Goal: Task Accomplishment & Management: Use online tool/utility

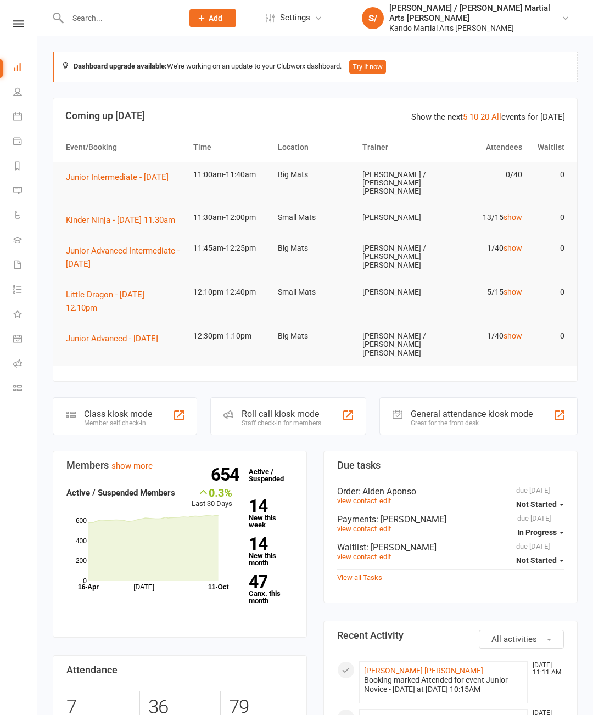
click at [10, 110] on li "Calendar" at bounding box center [18, 117] width 37 height 25
click at [16, 21] on icon at bounding box center [18, 23] width 10 height 7
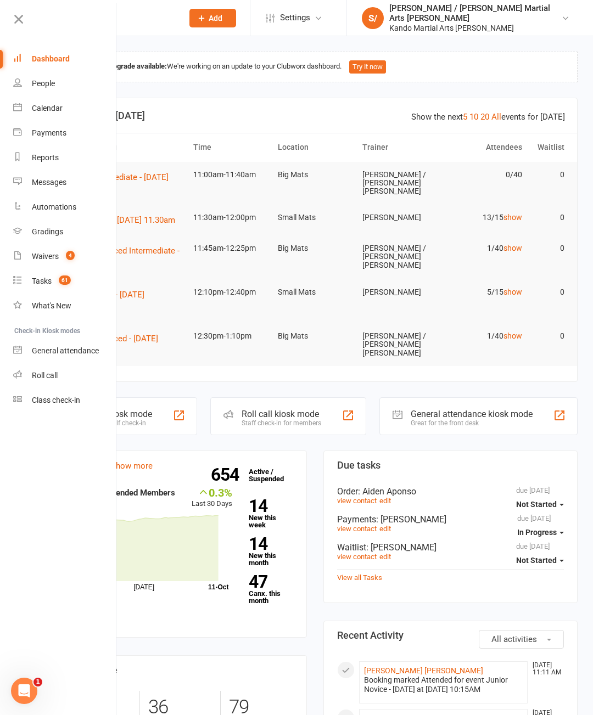
click at [62, 110] on div "Calendar" at bounding box center [47, 108] width 31 height 9
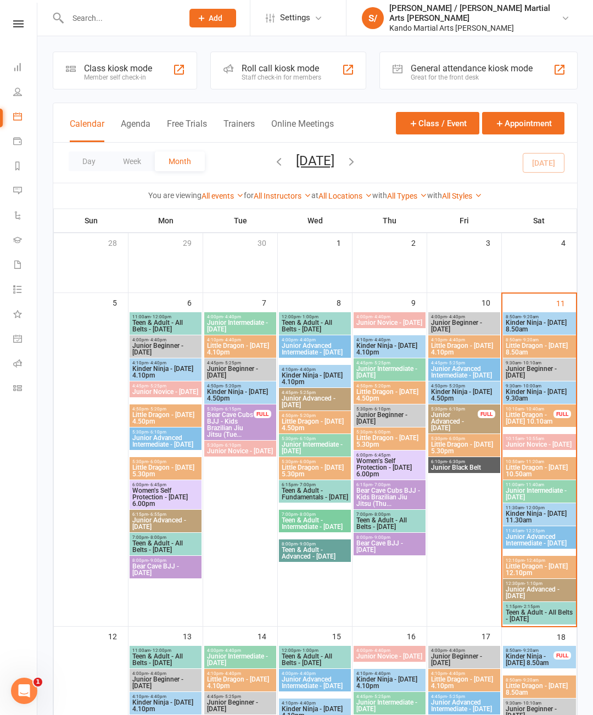
scroll to position [3, 0]
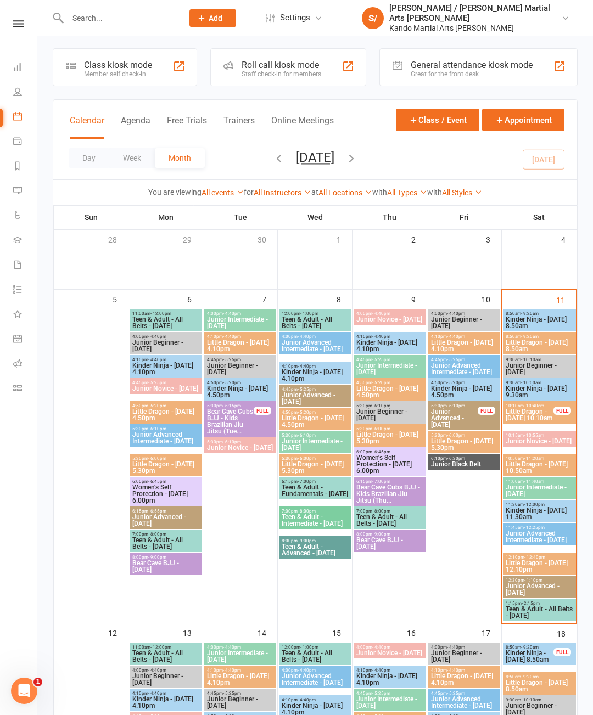
click at [548, 509] on span "Kinder Ninja - [DATE] 11.30am" at bounding box center [539, 513] width 69 height 13
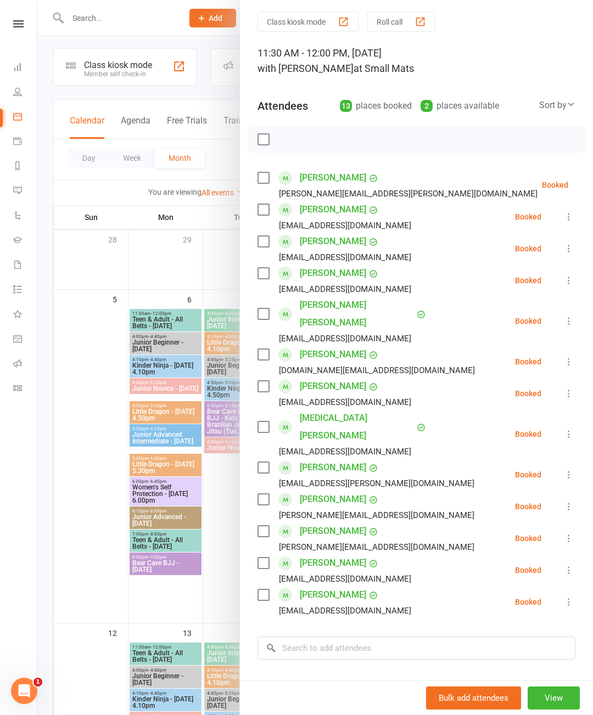
scroll to position [36, 0]
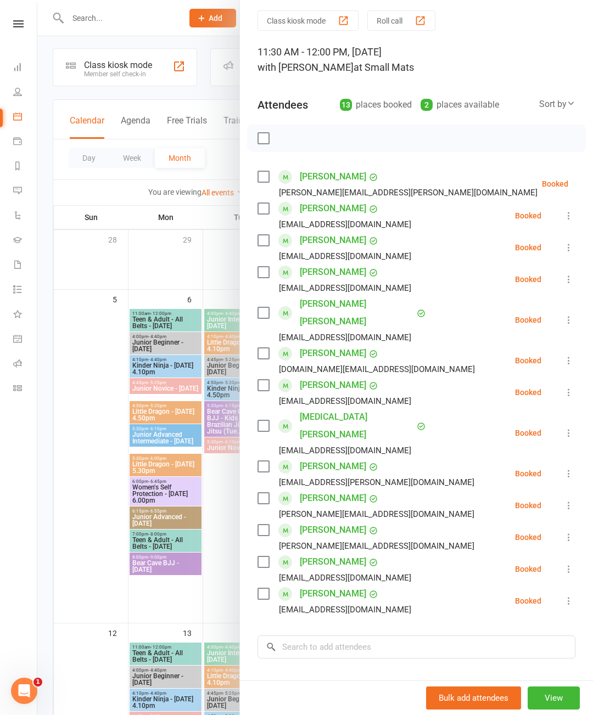
click at [571, 428] on icon at bounding box center [568, 433] width 11 height 11
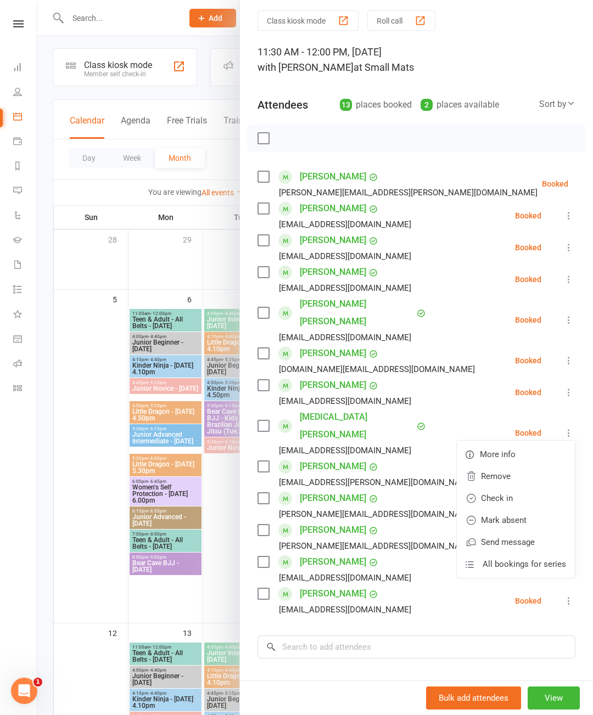
click at [508, 487] on link "Check in" at bounding box center [516, 498] width 118 height 22
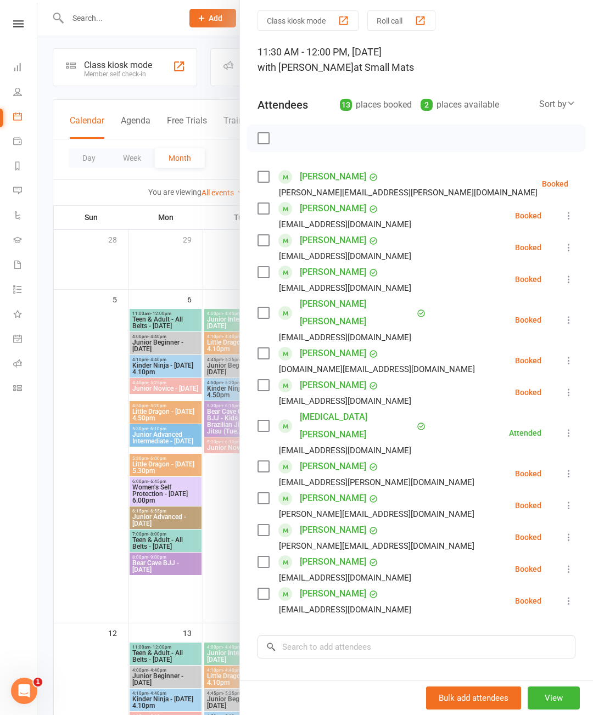
click at [48, 497] on div at bounding box center [315, 357] width 556 height 715
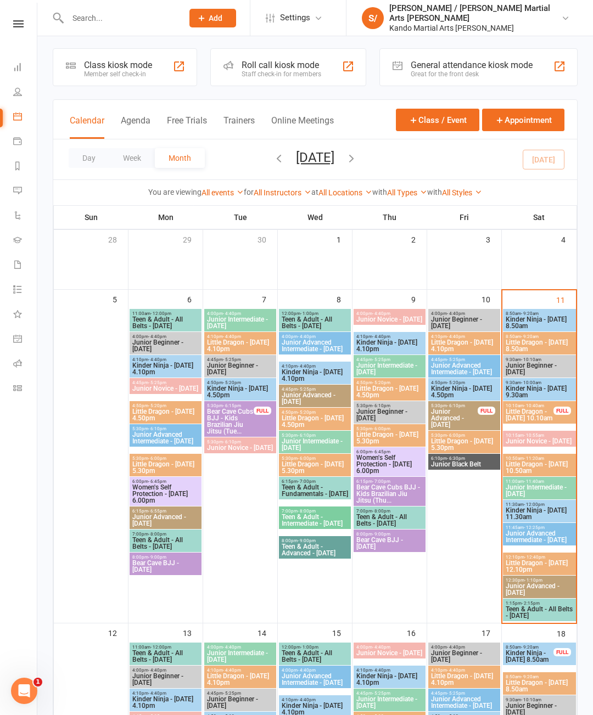
click at [557, 315] on span "8:50am - 9:20am" at bounding box center [539, 313] width 69 height 5
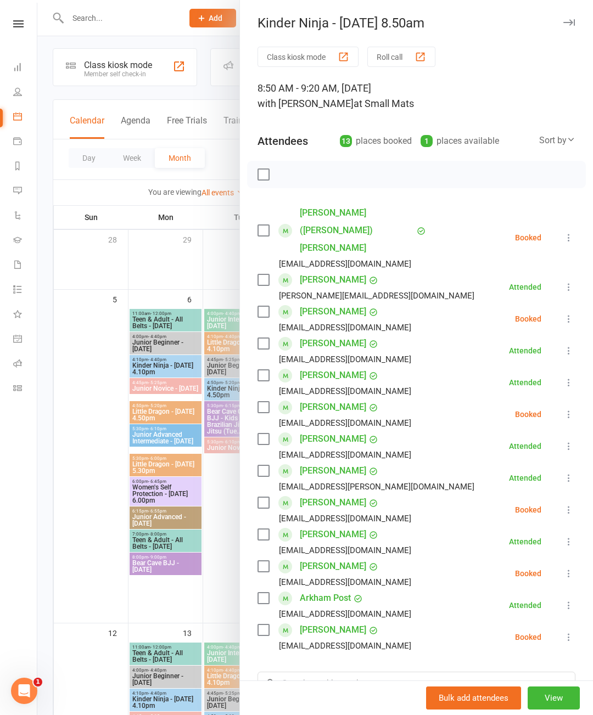
click at [568, 232] on icon at bounding box center [568, 237] width 11 height 11
click at [509, 292] on link "Check in" at bounding box center [516, 303] width 118 height 22
click at [574, 313] on icon at bounding box center [568, 318] width 11 height 11
click at [526, 395] on link "Mark absent" at bounding box center [516, 406] width 118 height 22
click at [573, 409] on icon at bounding box center [568, 414] width 11 height 11
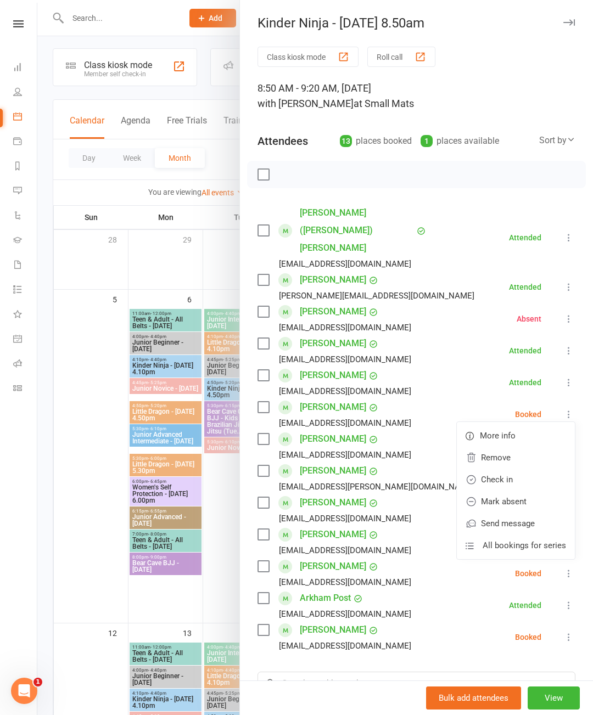
click at [512, 469] on link "Check in" at bounding box center [516, 480] width 118 height 22
click at [574, 505] on icon at bounding box center [568, 510] width 11 height 11
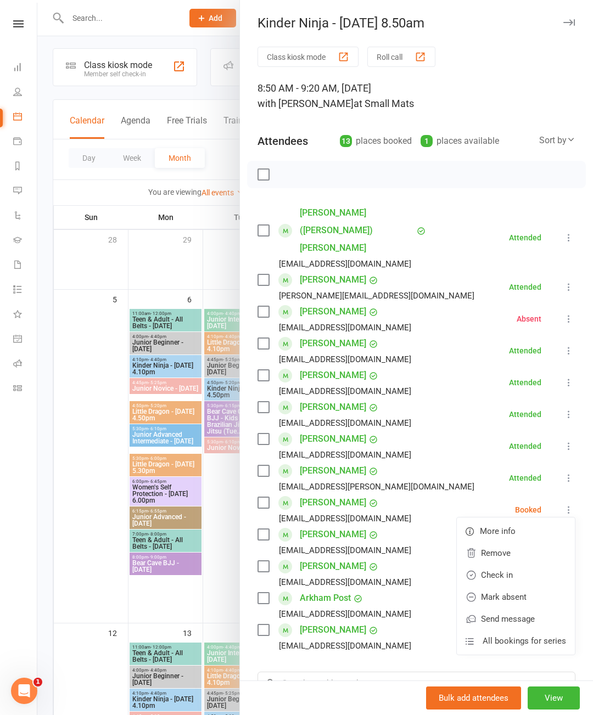
click at [510, 564] on link "Check in" at bounding box center [516, 575] width 118 height 22
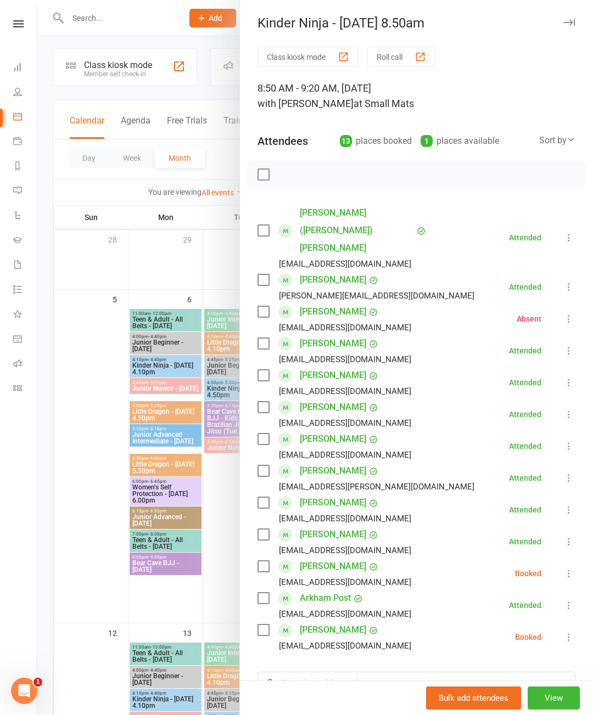
click at [569, 568] on icon at bounding box center [568, 573] width 11 height 11
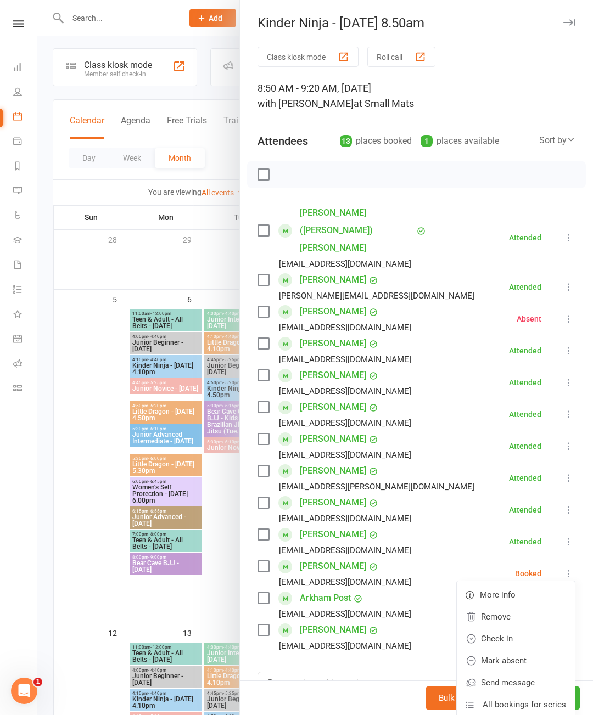
click at [512, 628] on link "Check in" at bounding box center [516, 639] width 118 height 22
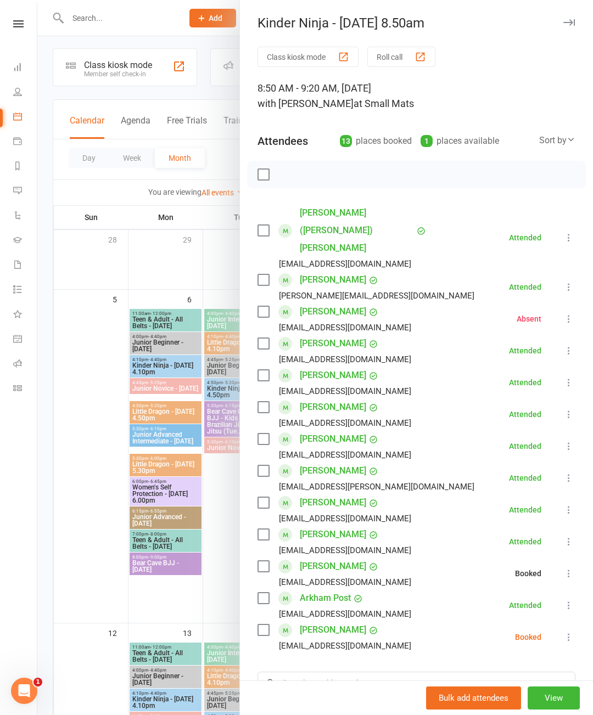
click at [569, 632] on icon at bounding box center [568, 637] width 11 height 11
click at [510, 692] on link "Check in" at bounding box center [516, 703] width 118 height 22
click at [197, 595] on div at bounding box center [315, 357] width 556 height 715
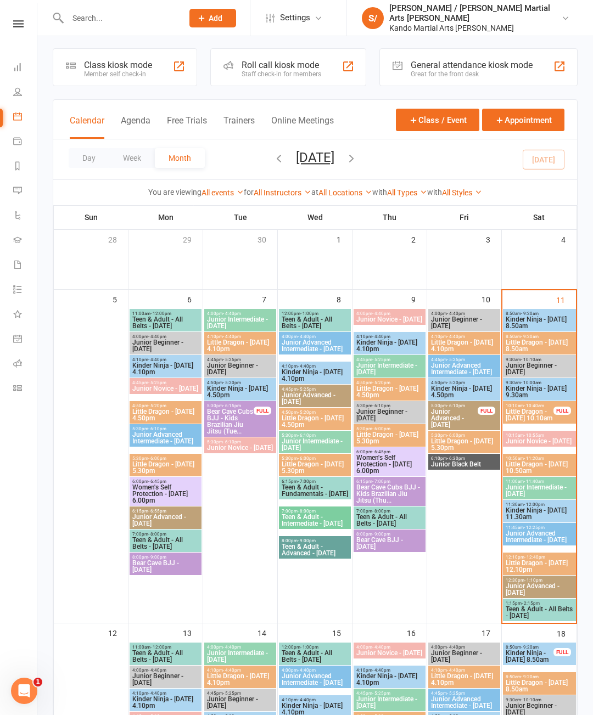
click at [557, 344] on span "Little Dragon - [DATE] 8.50am" at bounding box center [539, 345] width 69 height 13
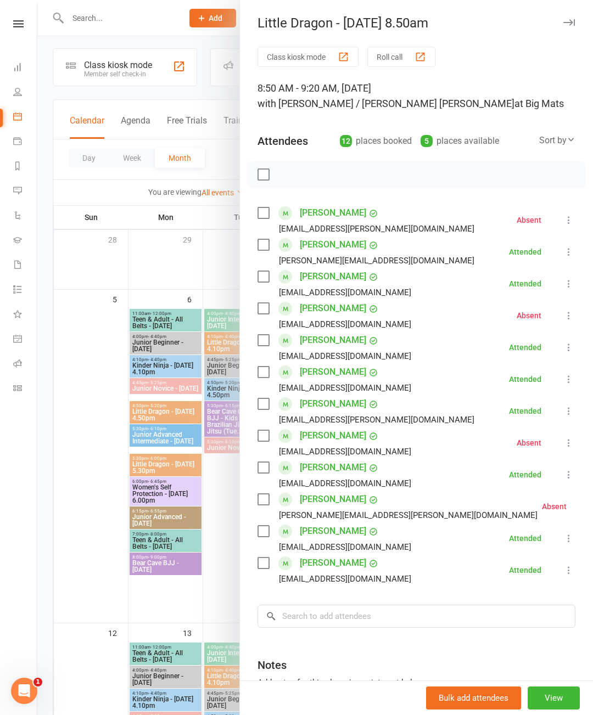
click at [199, 592] on div at bounding box center [315, 357] width 556 height 715
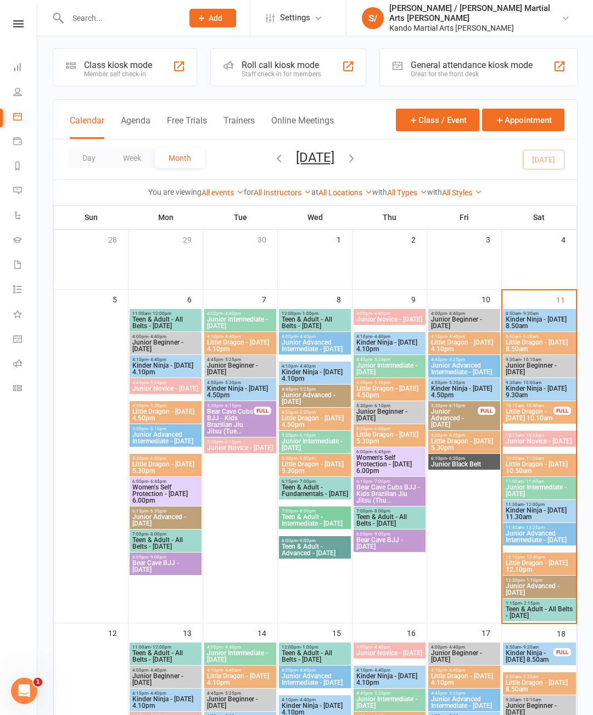
click at [548, 390] on span "Kinder Ninja - [DATE] 9.30am" at bounding box center [539, 391] width 69 height 13
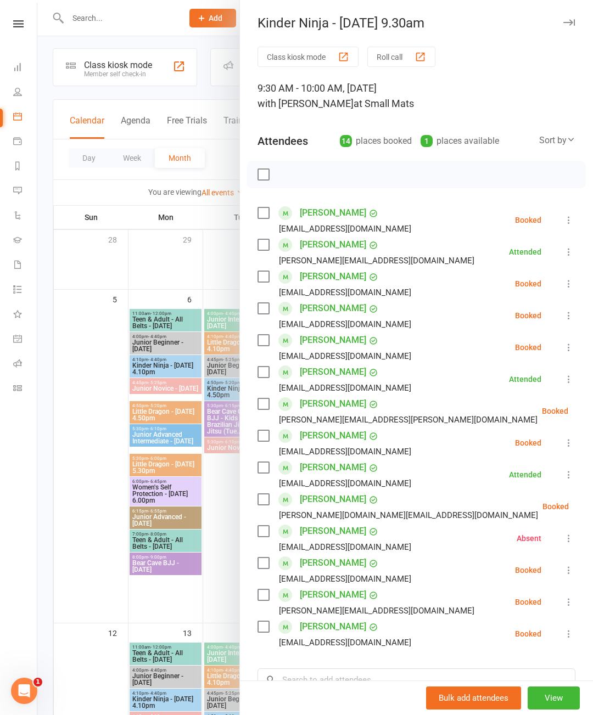
click at [582, 215] on div "Class kiosk mode Roll call 9:30 AM - 10:00 AM, [DATE] with [PERSON_NAME] at Sma…" at bounding box center [416, 447] width 353 height 800
click at [581, 217] on div "Class kiosk mode Roll call 9:30 AM - 10:00 AM, [DATE] with [PERSON_NAME] at Sma…" at bounding box center [416, 447] width 353 height 800
click at [566, 218] on icon at bounding box center [568, 220] width 11 height 11
click at [511, 288] on link "Check in" at bounding box center [516, 285] width 118 height 22
click at [570, 281] on icon at bounding box center [568, 283] width 11 height 11
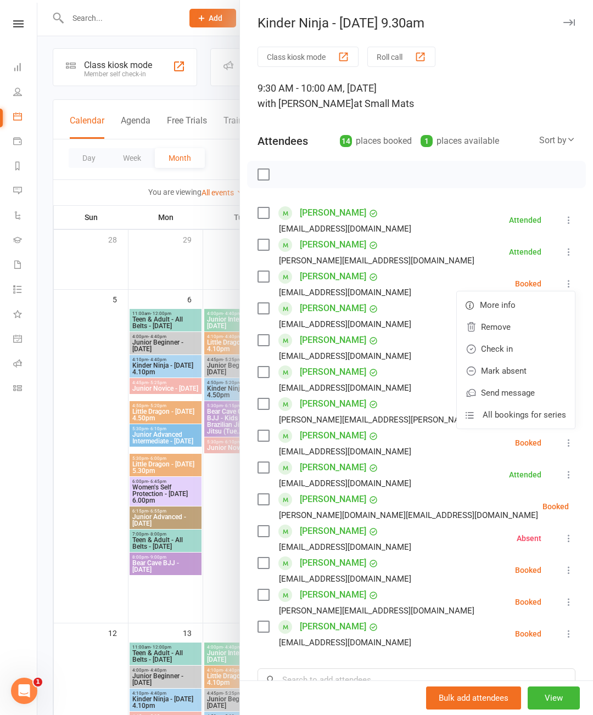
click at [510, 366] on link "Mark absent" at bounding box center [516, 371] width 118 height 22
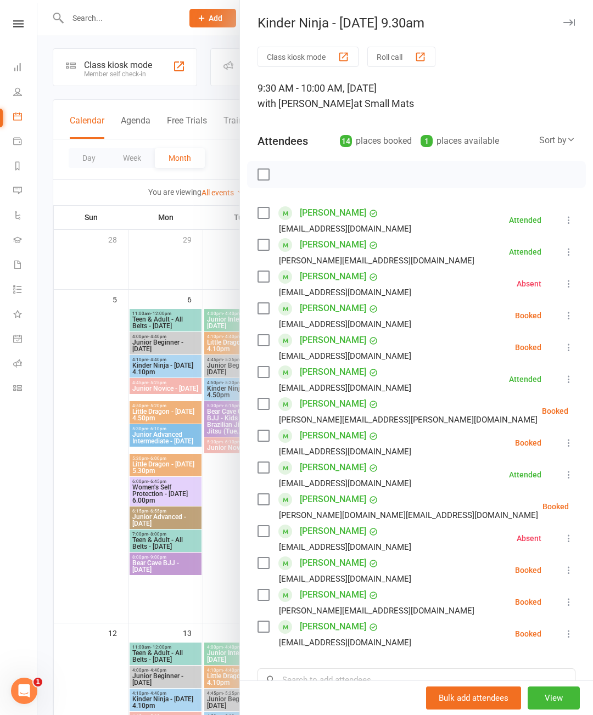
click at [570, 311] on icon at bounding box center [568, 315] width 11 height 11
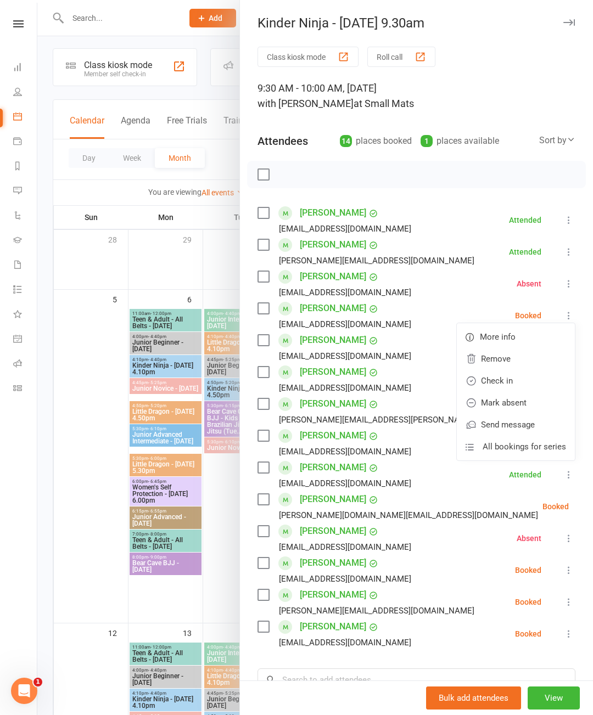
click at [505, 382] on link "Check in" at bounding box center [516, 381] width 118 height 22
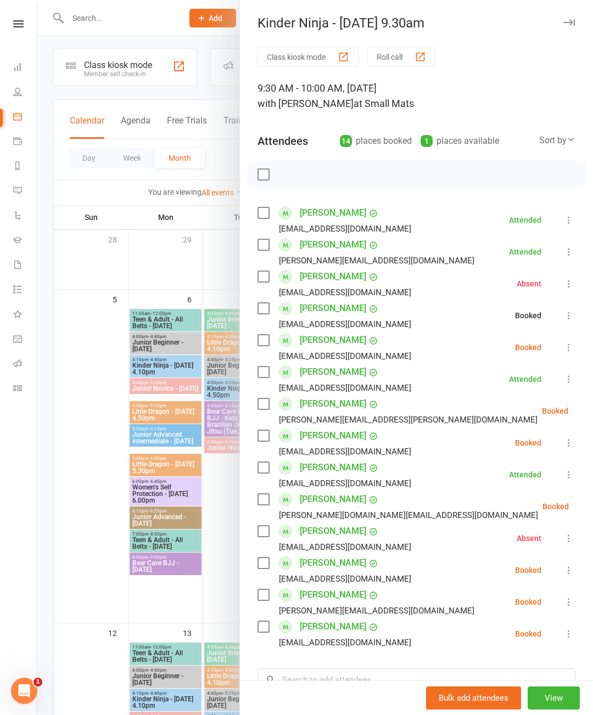
click at [572, 345] on icon at bounding box center [568, 347] width 11 height 11
click at [511, 409] on link "Check in" at bounding box center [516, 413] width 118 height 22
click at [590, 409] on icon at bounding box center [595, 411] width 11 height 11
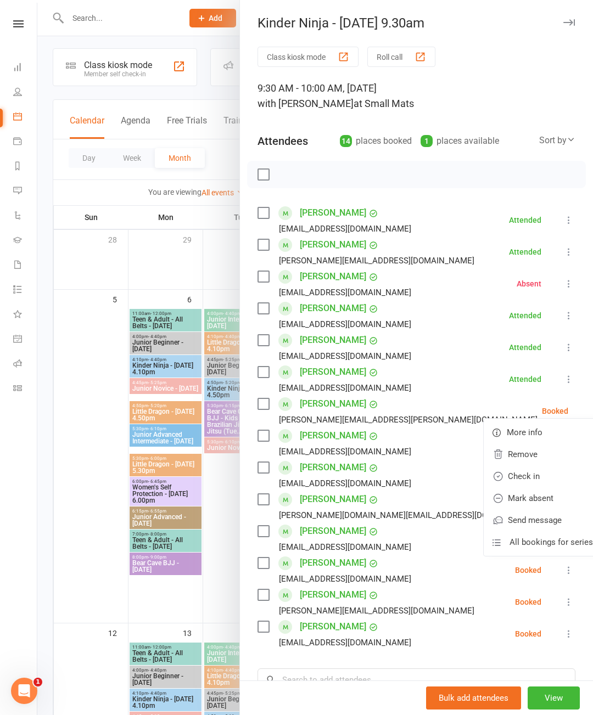
click at [519, 494] on link "Mark absent" at bounding box center [543, 498] width 118 height 22
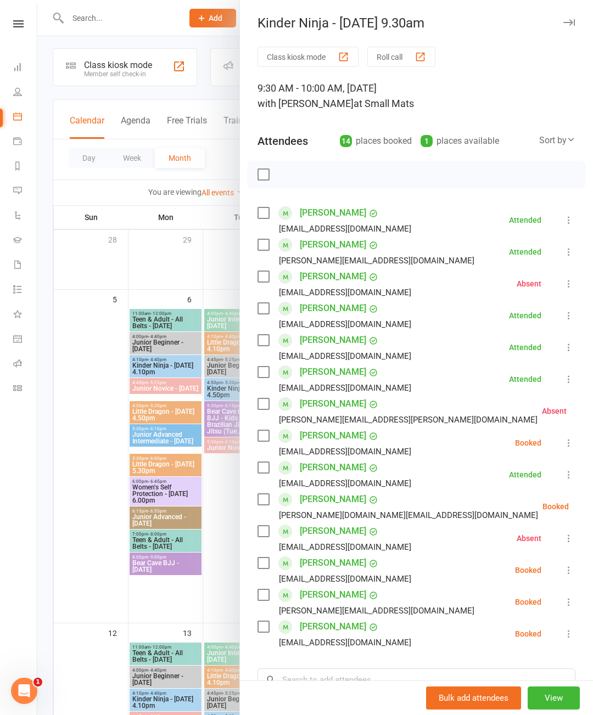
click at [571, 439] on icon at bounding box center [568, 443] width 11 height 11
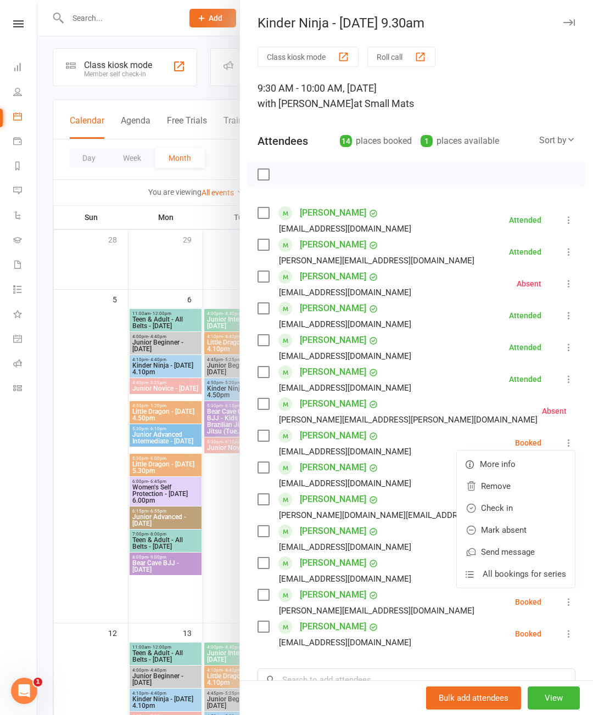
click at [505, 504] on link "Check in" at bounding box center [516, 508] width 118 height 22
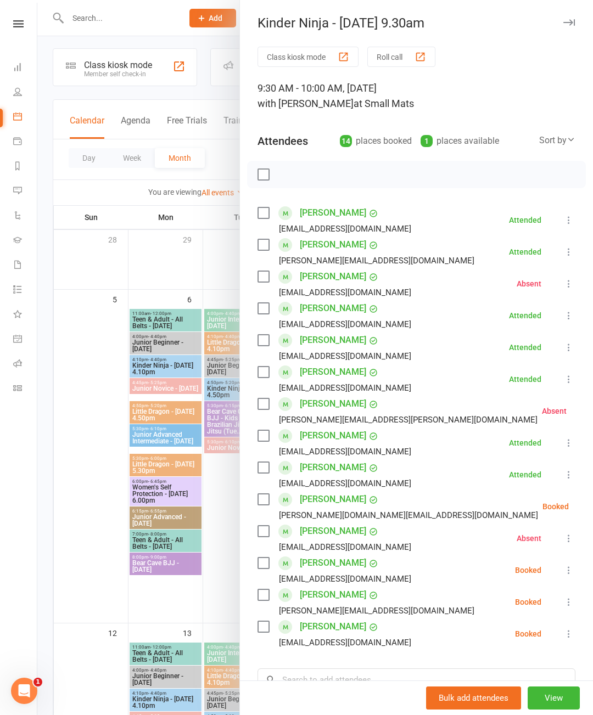
click at [591, 505] on icon at bounding box center [596, 506] width 11 height 11
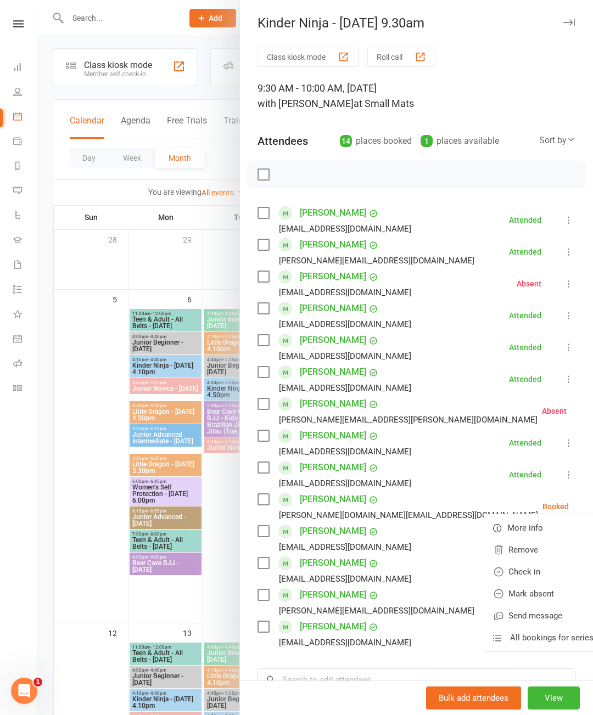
click at [519, 591] on link "Mark absent" at bounding box center [543, 594] width 118 height 22
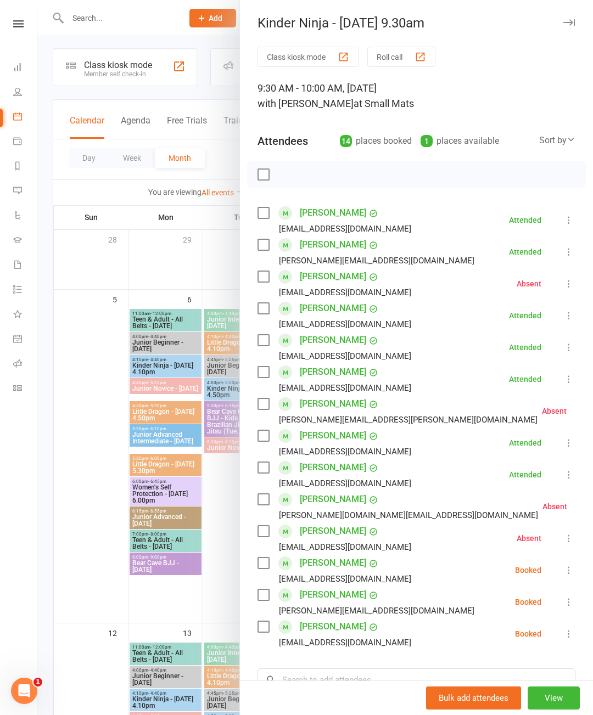
click at [571, 565] on icon at bounding box center [568, 570] width 11 height 11
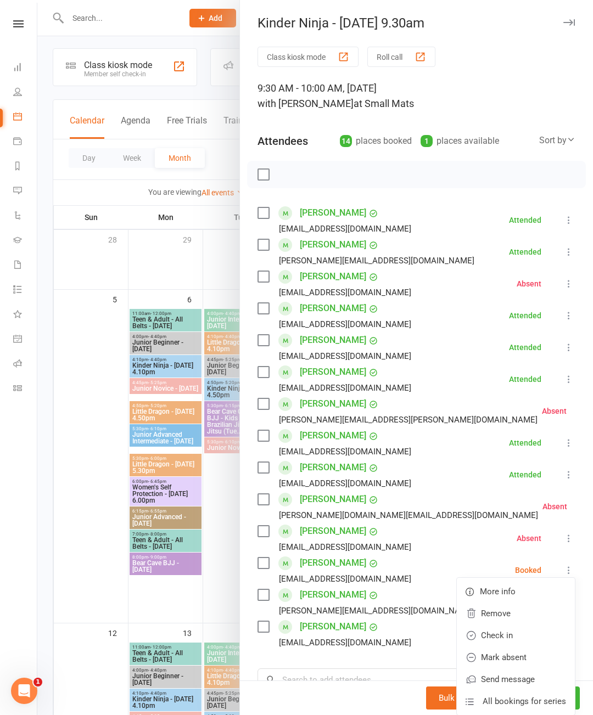
click at [504, 633] on link "Check in" at bounding box center [516, 636] width 118 height 22
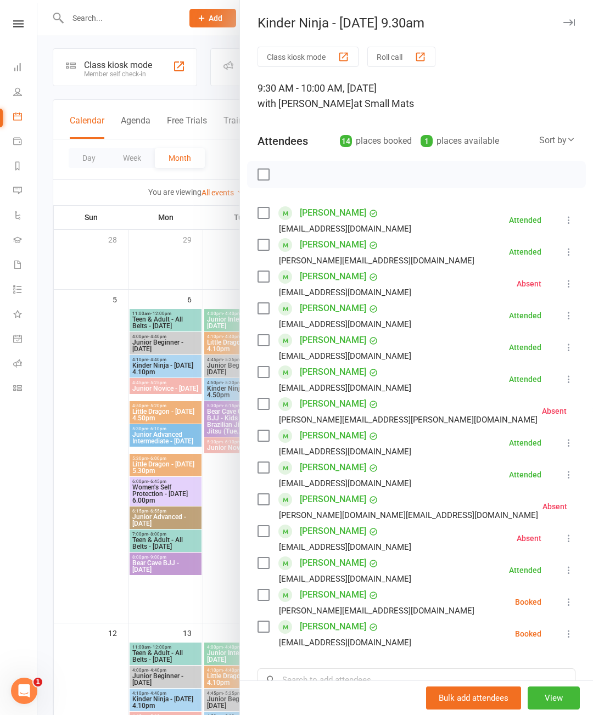
click at [566, 597] on icon at bounding box center [568, 602] width 11 height 11
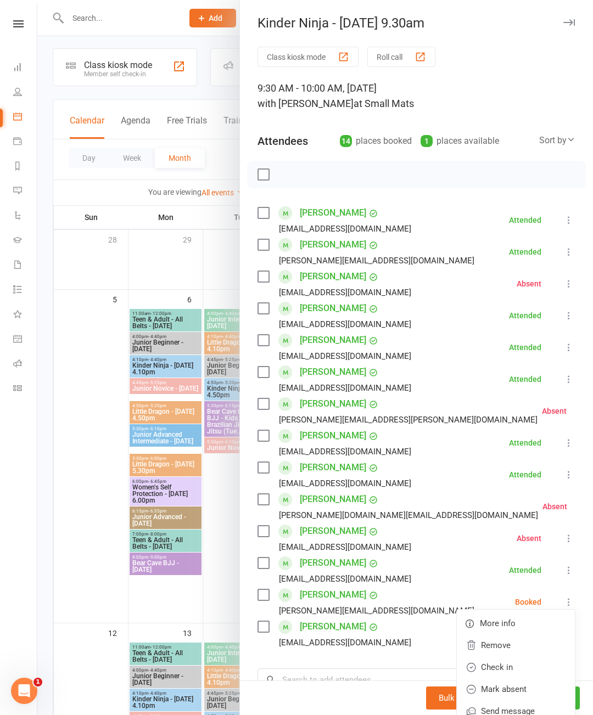
click at [505, 662] on link "Check in" at bounding box center [516, 668] width 118 height 22
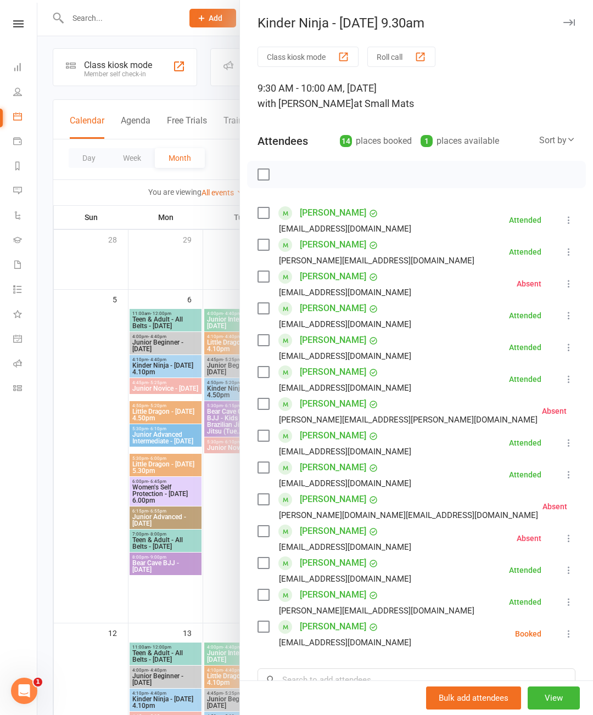
click at [564, 633] on icon at bounding box center [568, 634] width 11 height 11
click at [500, 700] on link "Check in" at bounding box center [516, 699] width 118 height 22
click at [52, 570] on div at bounding box center [315, 357] width 556 height 715
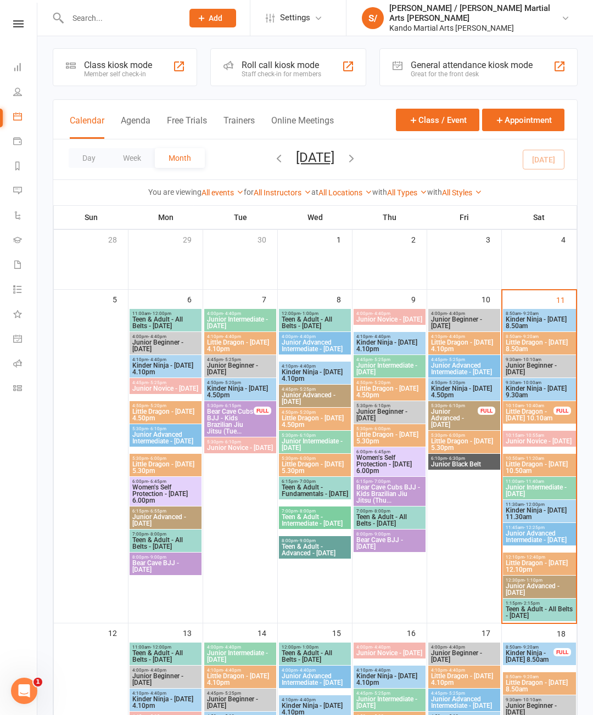
scroll to position [35, 0]
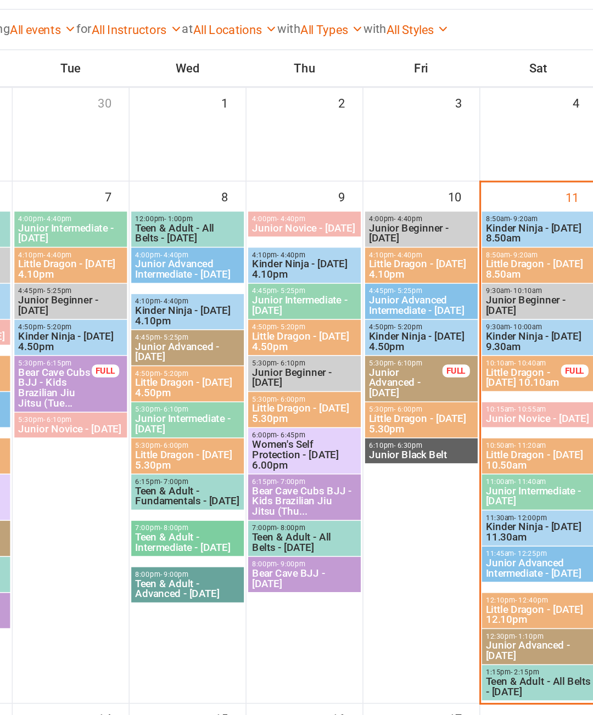
click at [505, 377] on span "Little Dragon - [DATE] 10.10am" at bounding box center [529, 383] width 49 height 13
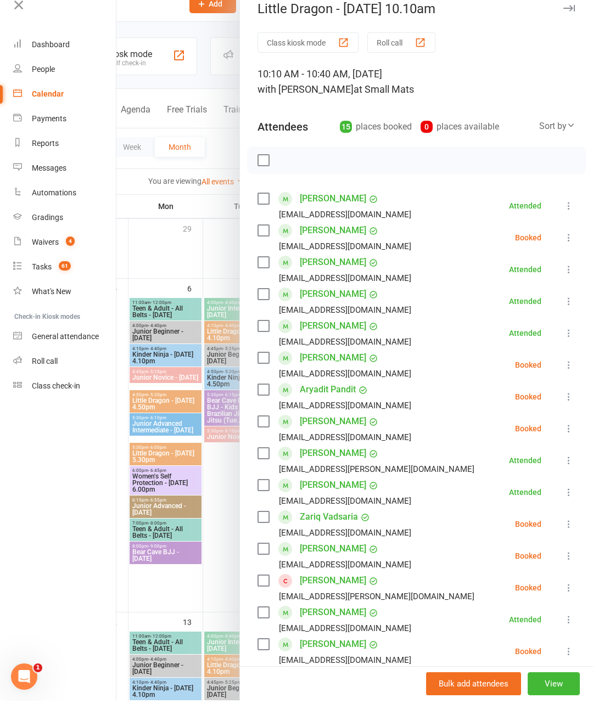
scroll to position [14, 0]
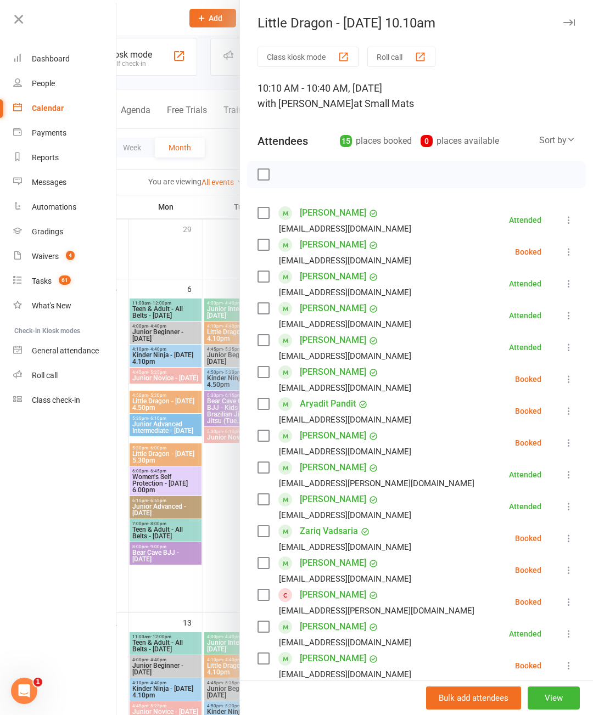
click at [569, 250] on icon at bounding box center [568, 251] width 11 height 11
click at [519, 340] on link "Mark absent" at bounding box center [516, 339] width 118 height 22
click at [571, 377] on icon at bounding box center [568, 379] width 11 height 11
click at [509, 442] on link "Check in" at bounding box center [516, 445] width 118 height 22
click at [568, 410] on icon at bounding box center [568, 411] width 11 height 11
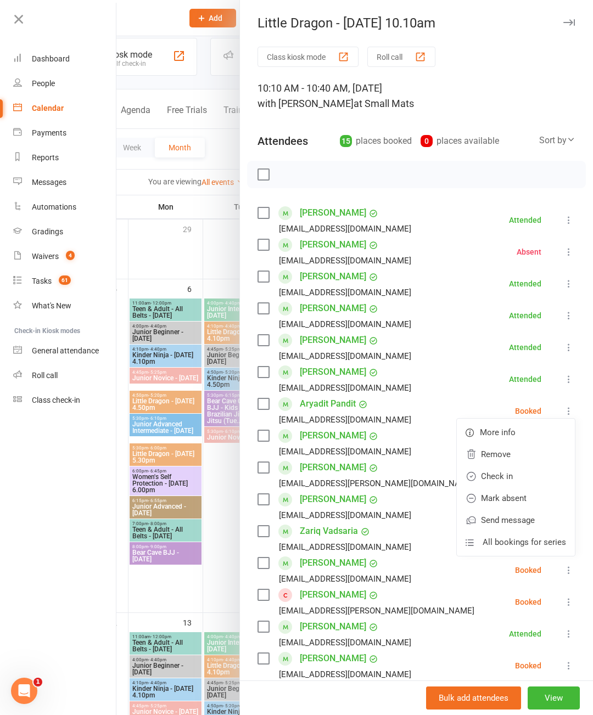
click at [513, 499] on link "Mark absent" at bounding box center [516, 498] width 118 height 22
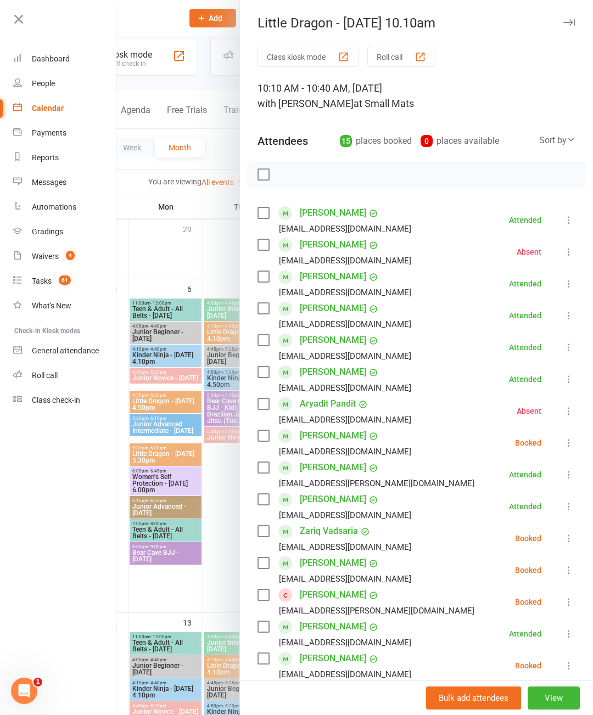
click at [567, 438] on icon at bounding box center [568, 443] width 11 height 11
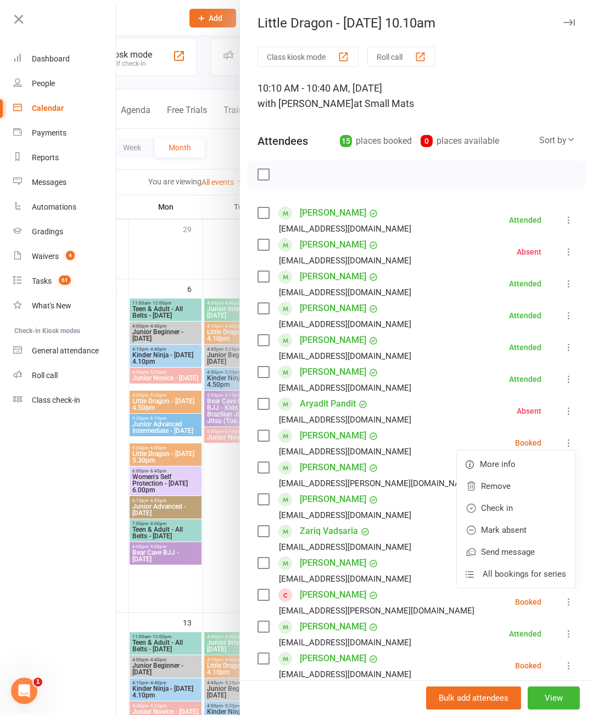
click at [510, 507] on link "Check in" at bounding box center [516, 508] width 118 height 22
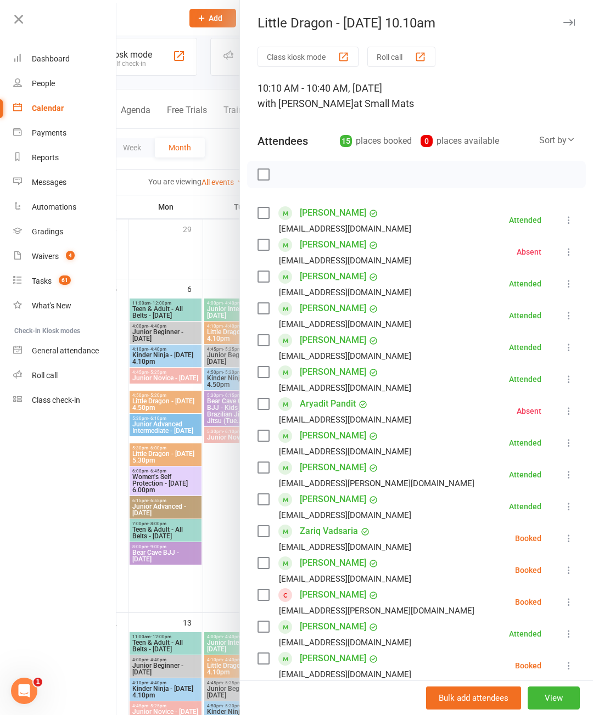
click at [572, 537] on icon at bounding box center [568, 538] width 11 height 11
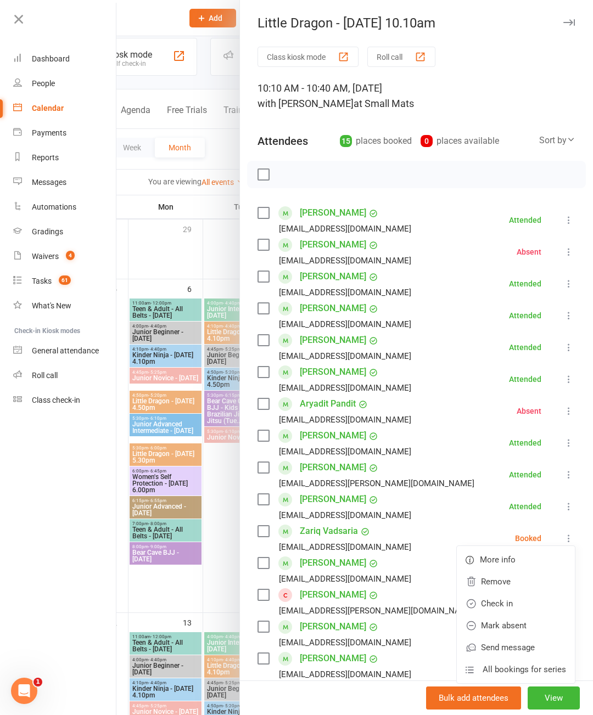
click at [46, 580] on nav "Clubworx Dashboard People Calendar Payments Reports Messages Automations Gradin…" at bounding box center [58, 360] width 116 height 715
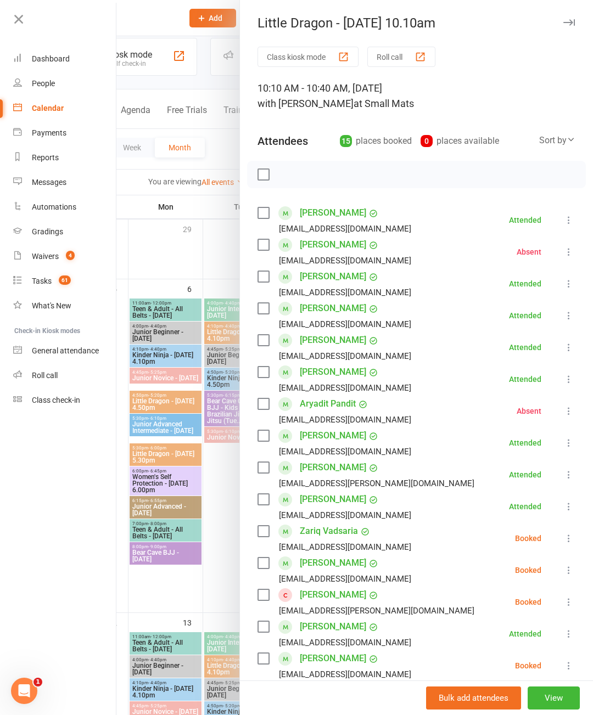
click at [568, 536] on icon at bounding box center [568, 538] width 11 height 11
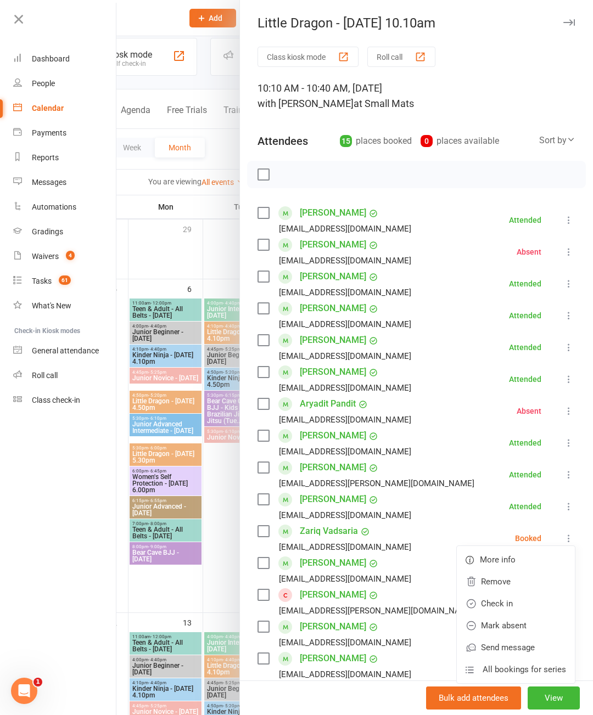
click at [507, 600] on link "Check in" at bounding box center [516, 604] width 118 height 22
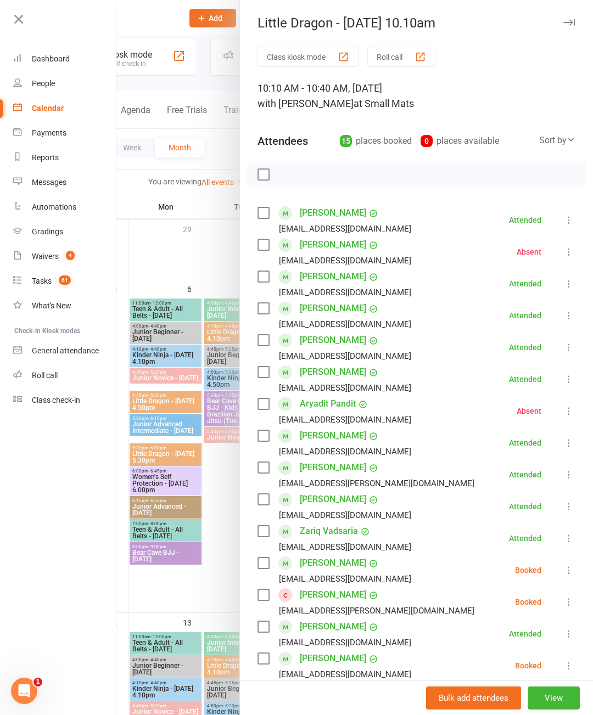
click at [570, 569] on icon at bounding box center [568, 570] width 11 height 11
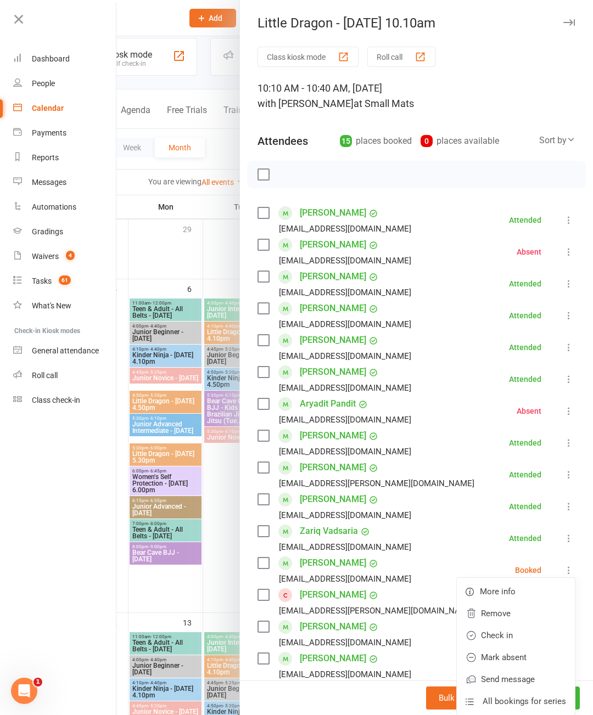
click at [508, 634] on link "Check in" at bounding box center [516, 636] width 118 height 22
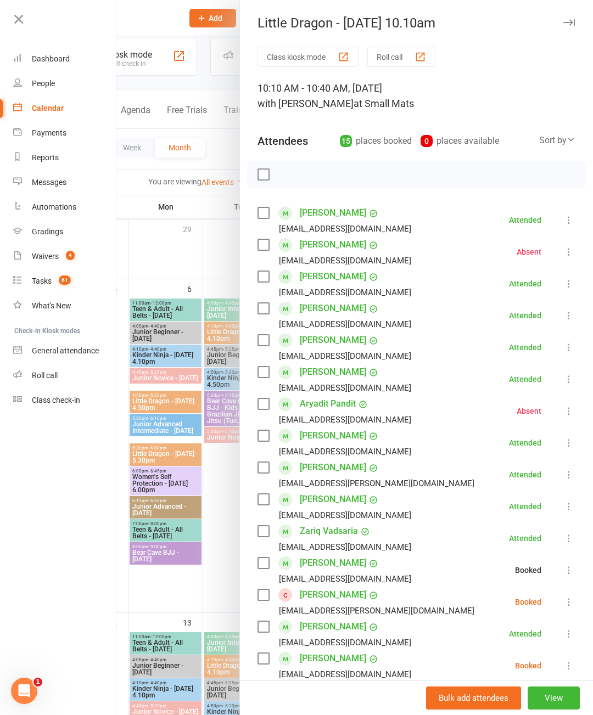
click at [571, 596] on button at bounding box center [568, 602] width 13 height 13
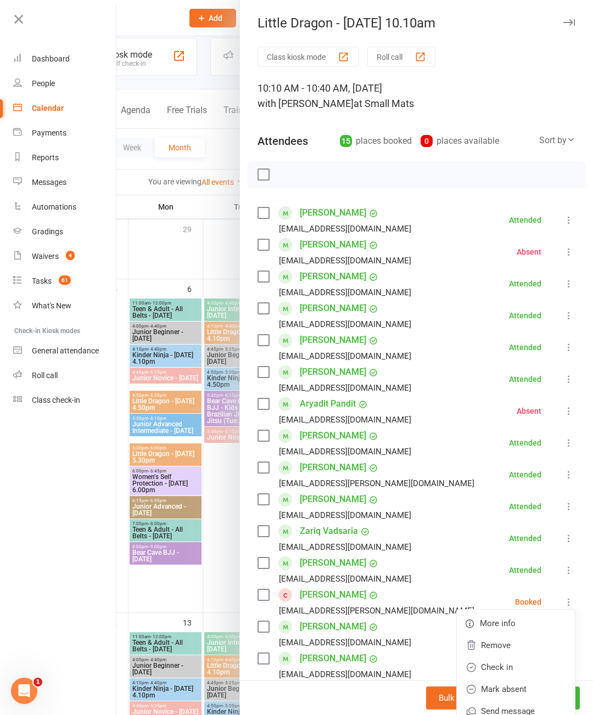
click at [506, 668] on link "Check in" at bounding box center [516, 668] width 118 height 22
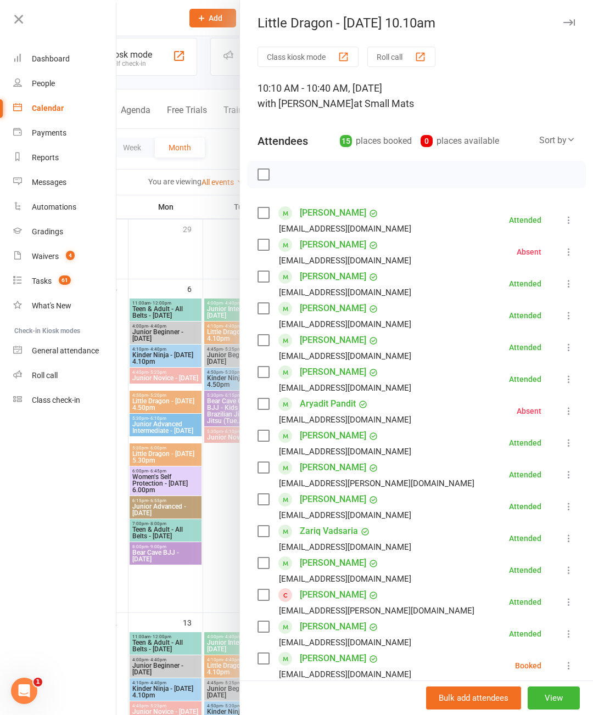
click at [570, 665] on icon at bounding box center [568, 665] width 11 height 11
click at [46, 577] on nav "Clubworx Dashboard People Calendar Payments Reports Messages Automations Gradin…" at bounding box center [58, 360] width 116 height 715
click at [51, 585] on nav "Clubworx Dashboard People Calendar Payments Reports Messages Automations Gradin…" at bounding box center [58, 360] width 116 height 715
click at [71, 552] on nav "Clubworx Dashboard People Calendar Payments Reports Messages Automations Gradin…" at bounding box center [58, 360] width 116 height 715
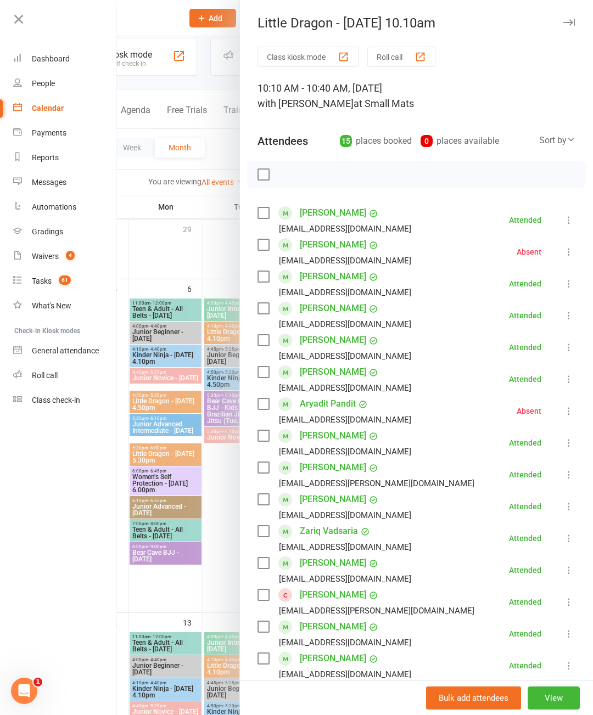
click at [92, 599] on nav "Clubworx Dashboard People Calendar Payments Reports Messages Automations Gradin…" at bounding box center [58, 360] width 116 height 715
click at [206, 586] on div at bounding box center [354, 357] width 477 height 715
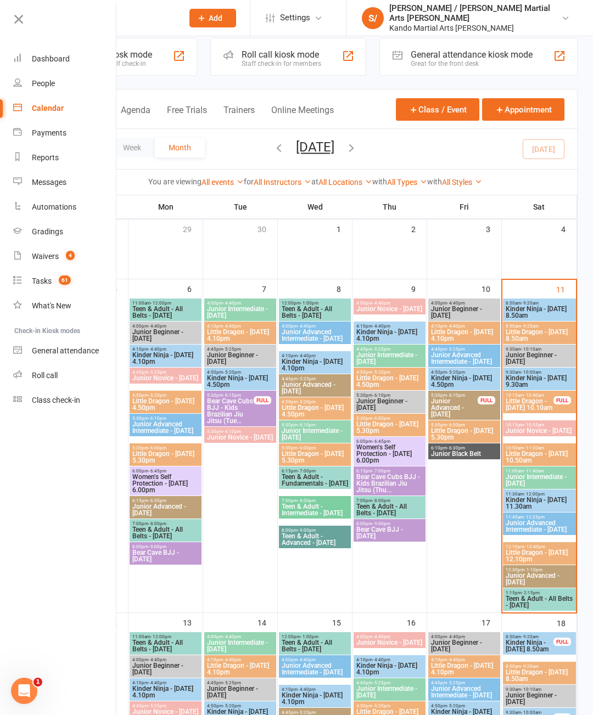
click at [542, 303] on span "8:50am - 9:20am" at bounding box center [539, 303] width 69 height 5
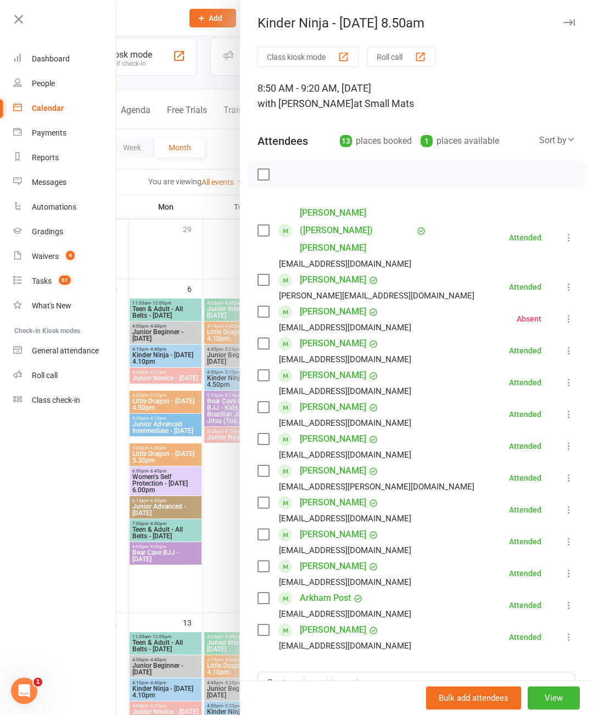
click at [58, 595] on nav "Clubworx Dashboard People Calendar Payments Reports Messages Automations Gradin…" at bounding box center [58, 360] width 116 height 715
click at [155, 593] on div at bounding box center [354, 357] width 477 height 715
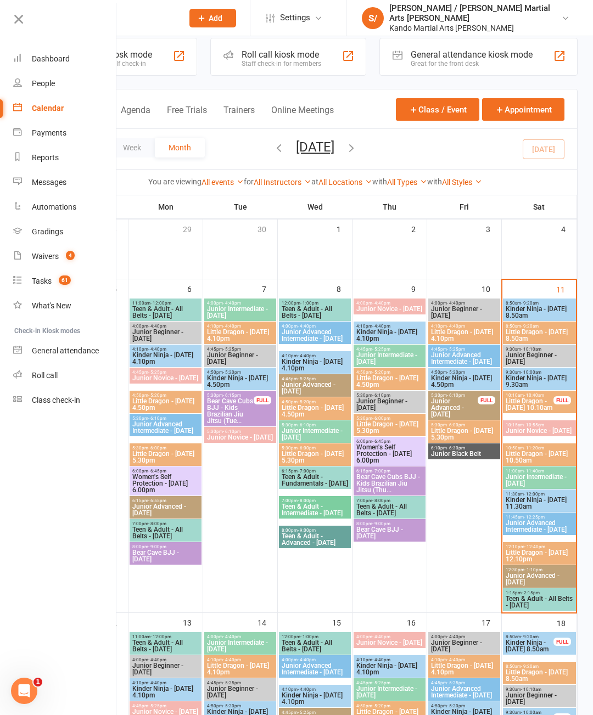
click at [529, 332] on span "Little Dragon - [DATE] 8.50am" at bounding box center [539, 335] width 69 height 13
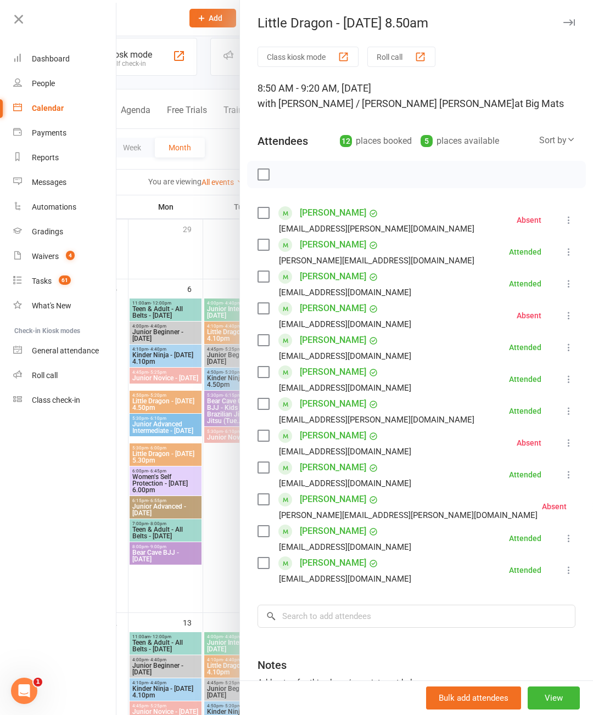
click at [105, 563] on nav "Clubworx Dashboard People Calendar Payments Reports Messages Automations Gradin…" at bounding box center [58, 360] width 116 height 715
click at [139, 579] on div at bounding box center [354, 357] width 477 height 715
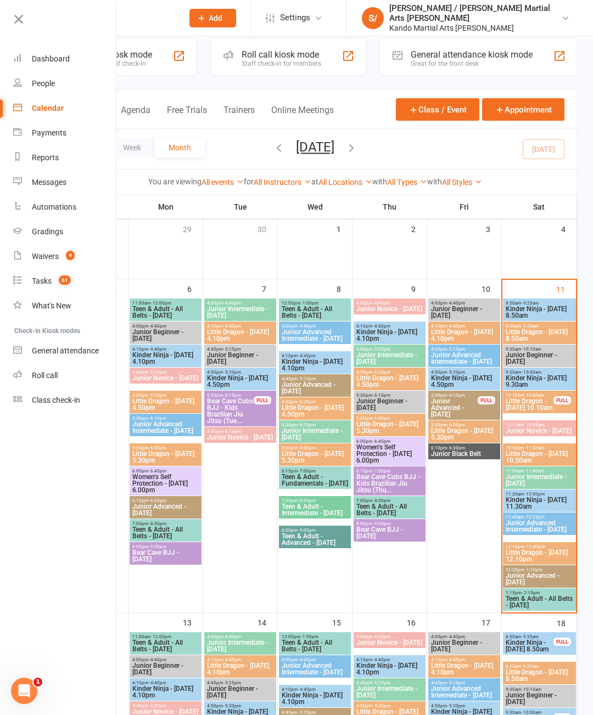
click at [543, 375] on span "Kinder Ninja - [DATE] 9.30am" at bounding box center [539, 381] width 69 height 13
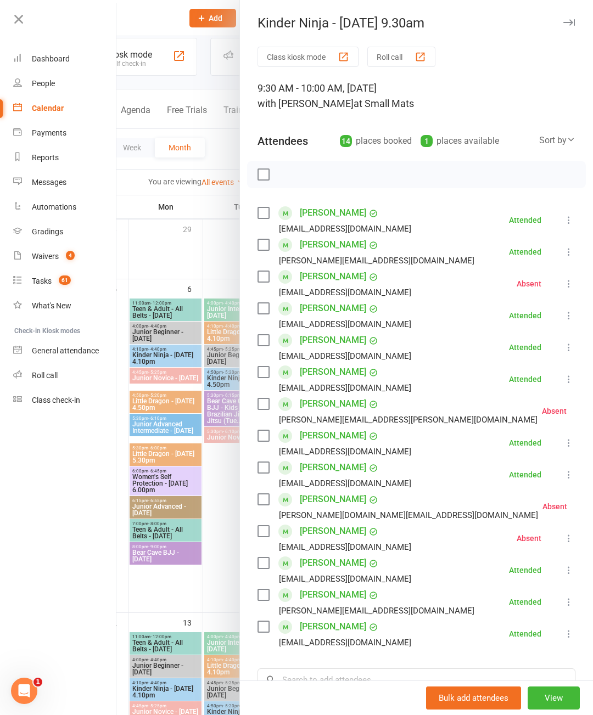
click at [110, 582] on nav "Clubworx Dashboard People Calendar Payments Reports Messages Automations Gradin…" at bounding box center [58, 360] width 116 height 715
click at [132, 595] on div at bounding box center [354, 357] width 477 height 715
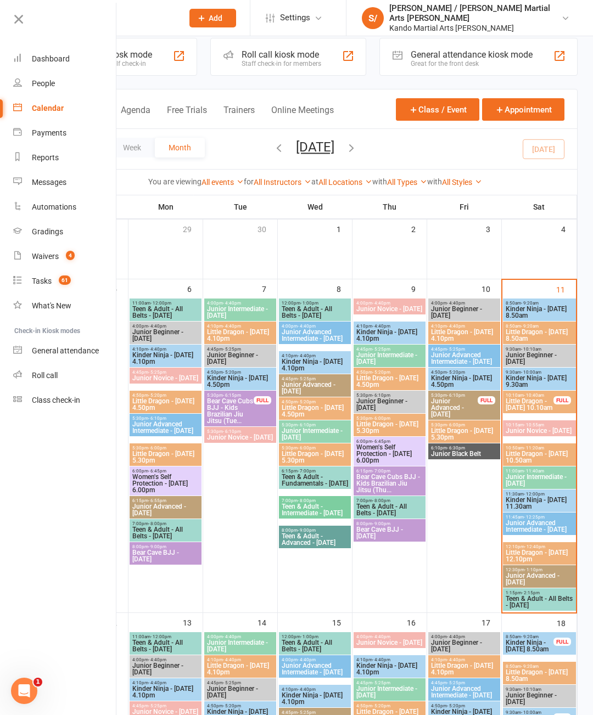
click at [534, 404] on span "Little Dragon - [DATE] 10.10am" at bounding box center [529, 404] width 49 height 13
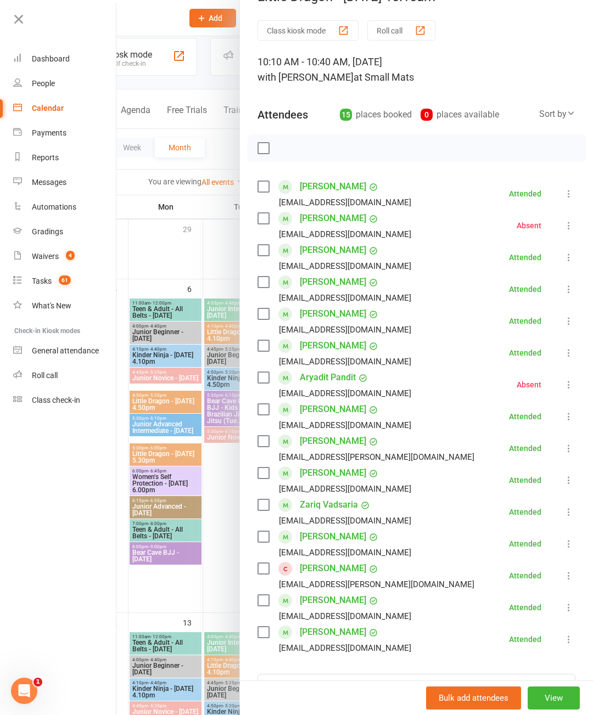
scroll to position [27, 0]
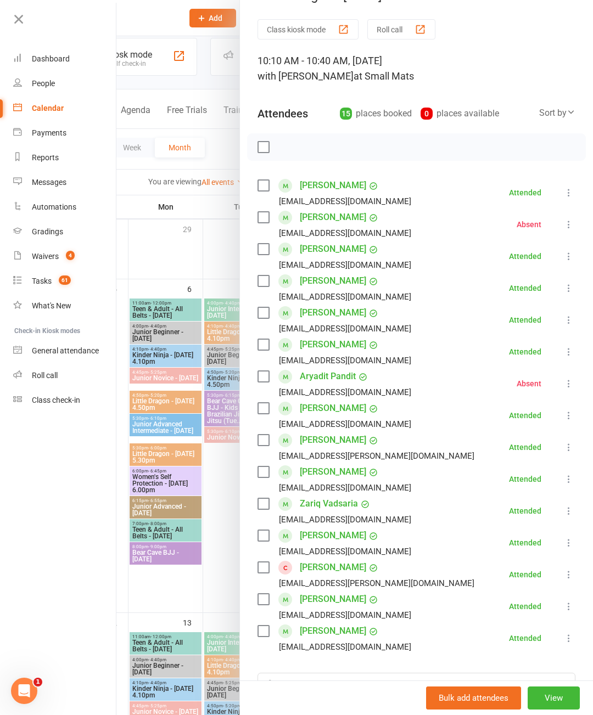
click at [153, 592] on div at bounding box center [354, 357] width 477 height 715
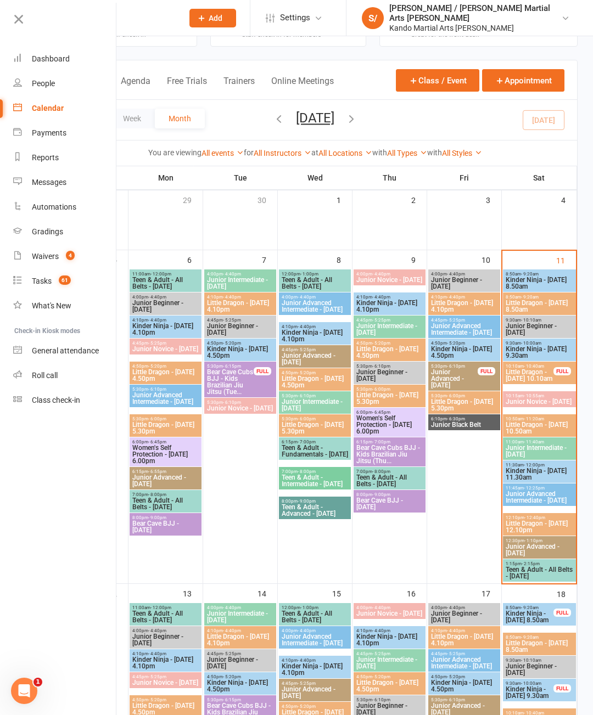
scroll to position [43, 0]
click at [545, 426] on span "Little Dragon - [DATE] 10.50am" at bounding box center [539, 428] width 69 height 13
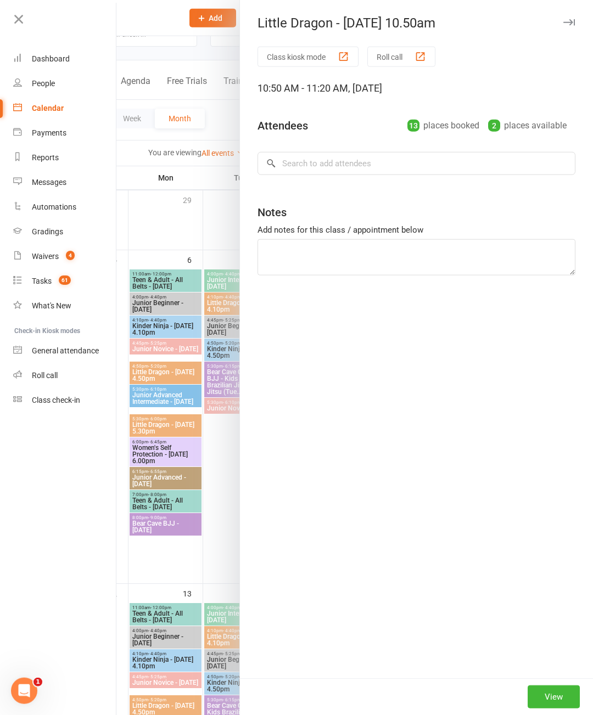
scroll to position [43, 0]
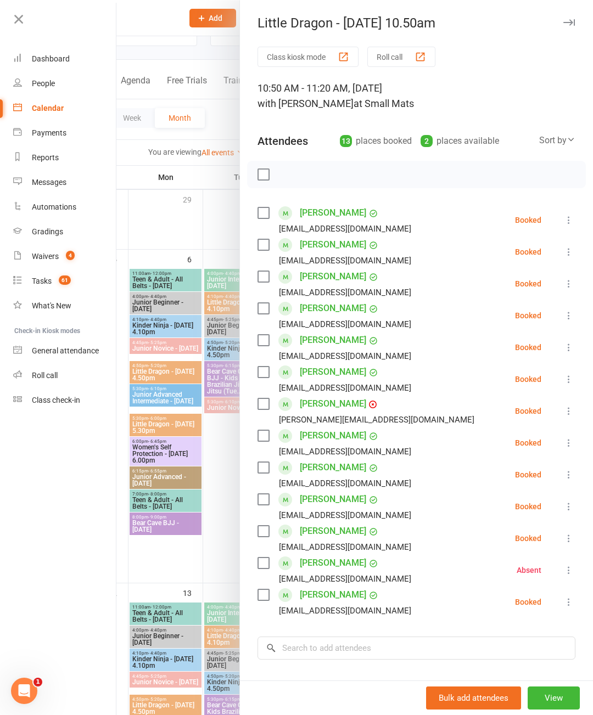
click at [569, 217] on icon at bounding box center [568, 220] width 11 height 11
click at [519, 283] on link "Check in" at bounding box center [516, 285] width 118 height 22
click at [571, 247] on icon at bounding box center [568, 251] width 11 height 11
click at [508, 319] on link "Check in" at bounding box center [516, 317] width 118 height 22
click at [567, 282] on icon at bounding box center [568, 283] width 11 height 11
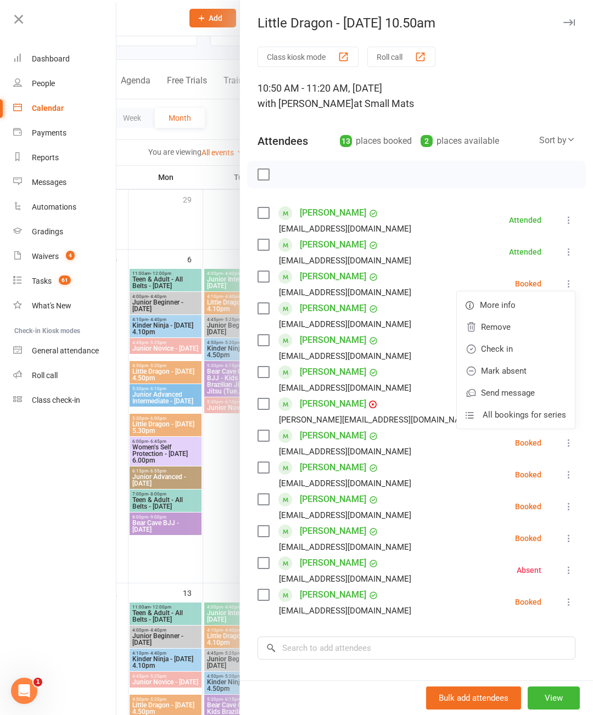
click at [514, 369] on link "Mark absent" at bounding box center [516, 371] width 118 height 22
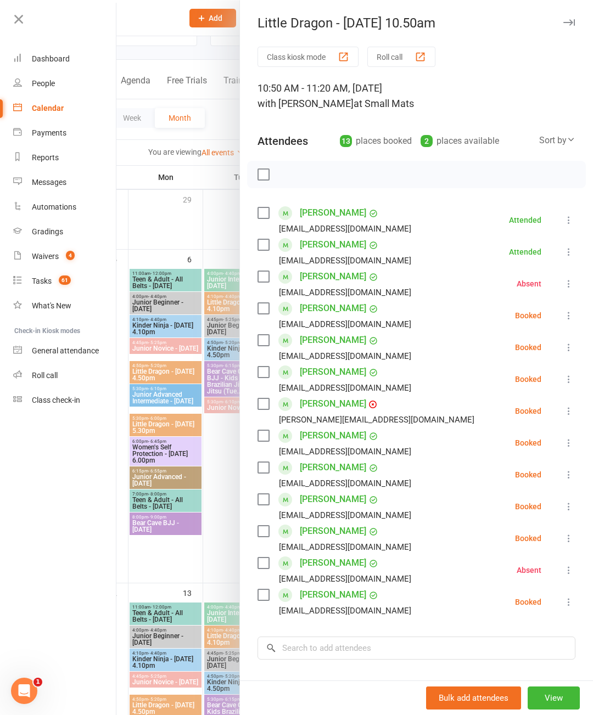
click at [568, 315] on icon at bounding box center [568, 315] width 11 height 11
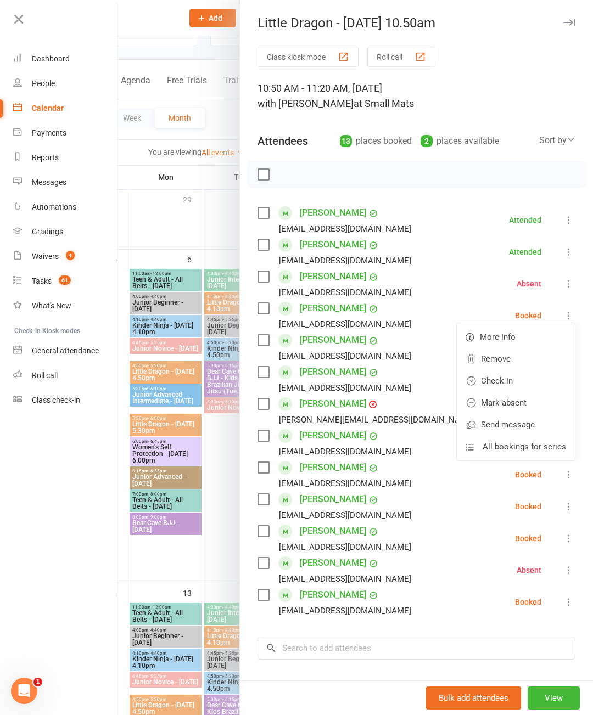
click at [517, 400] on link "Mark absent" at bounding box center [516, 403] width 118 height 22
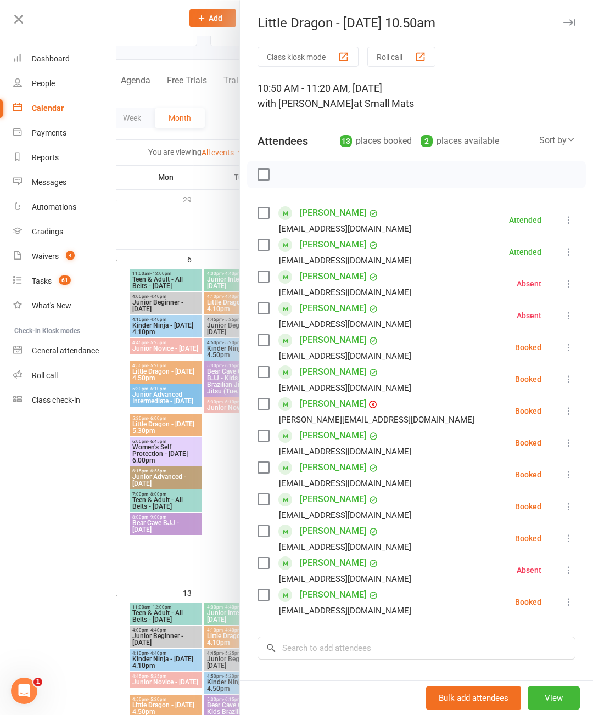
click at [569, 348] on icon at bounding box center [568, 347] width 11 height 11
click at [515, 431] on link "Mark absent" at bounding box center [516, 435] width 118 height 22
click at [567, 375] on icon at bounding box center [568, 379] width 11 height 11
click at [508, 442] on link "Check in" at bounding box center [516, 445] width 118 height 22
click at [571, 410] on icon at bounding box center [568, 411] width 11 height 11
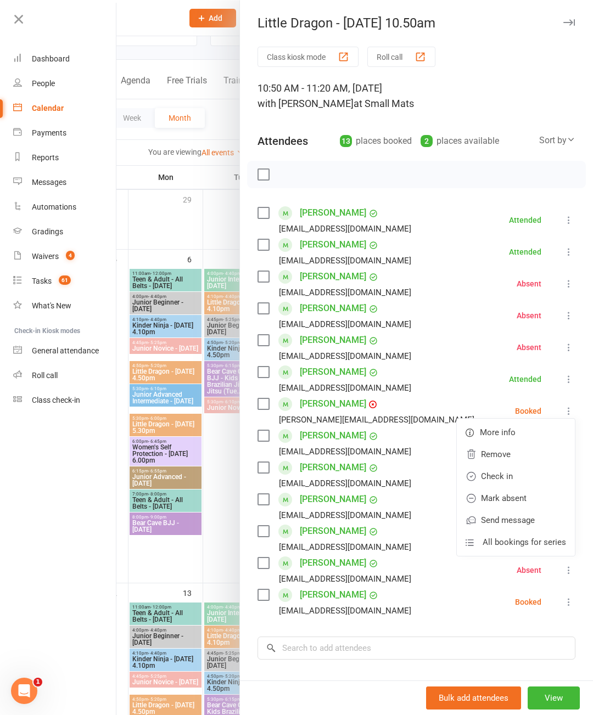
click at [518, 497] on link "Mark absent" at bounding box center [516, 498] width 118 height 22
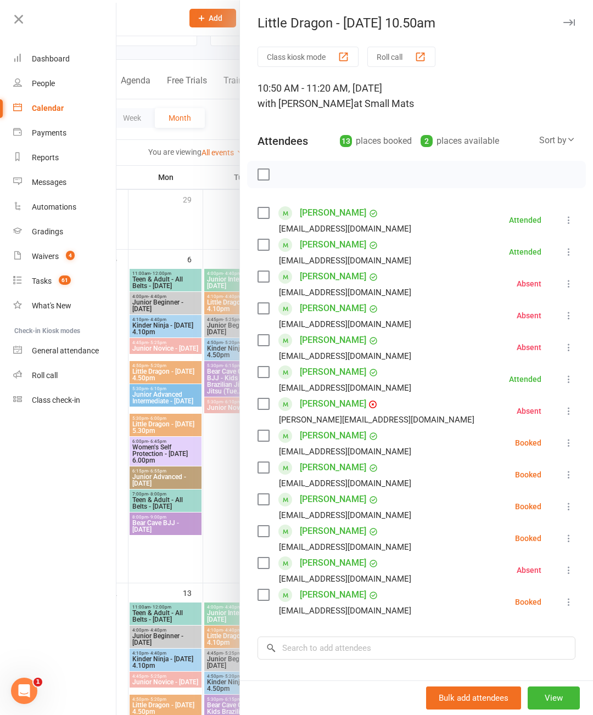
click at [567, 442] on icon at bounding box center [568, 443] width 11 height 11
click at [516, 525] on link "Mark absent" at bounding box center [516, 530] width 118 height 22
click at [569, 473] on icon at bounding box center [568, 474] width 11 height 11
click at [502, 538] on link "Check in" at bounding box center [516, 540] width 118 height 22
click at [567, 597] on icon at bounding box center [568, 602] width 11 height 11
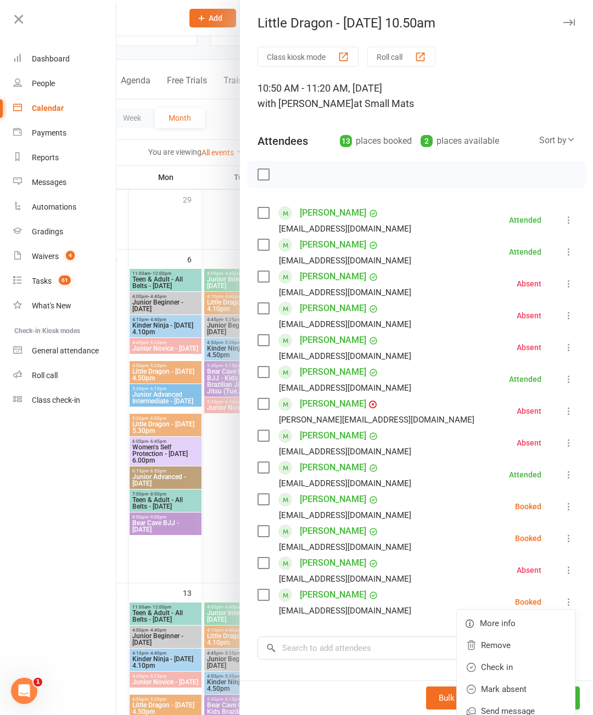
click at [509, 665] on link "Check in" at bounding box center [516, 668] width 118 height 22
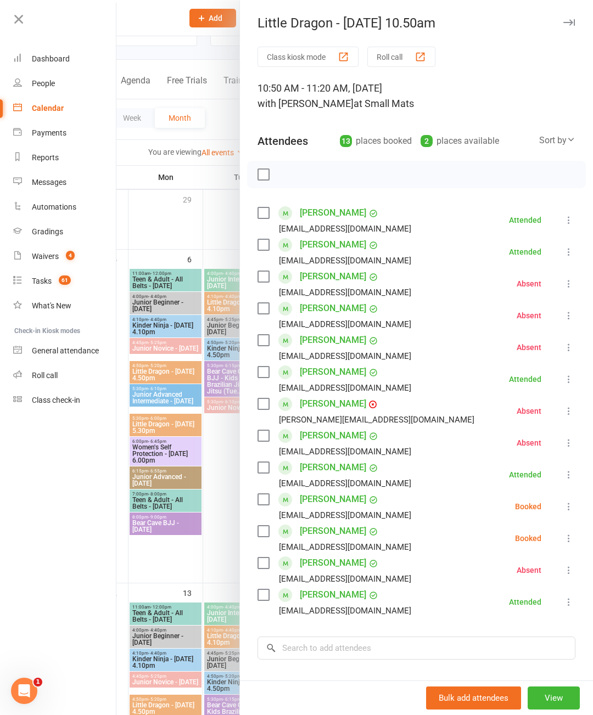
click at [571, 534] on icon at bounding box center [568, 538] width 11 height 11
click at [515, 626] on link "Mark absent" at bounding box center [516, 626] width 118 height 22
click at [564, 505] on icon at bounding box center [568, 506] width 11 height 11
click at [508, 567] on link "Check in" at bounding box center [516, 572] width 118 height 22
click at [570, 537] on icon at bounding box center [568, 538] width 11 height 11
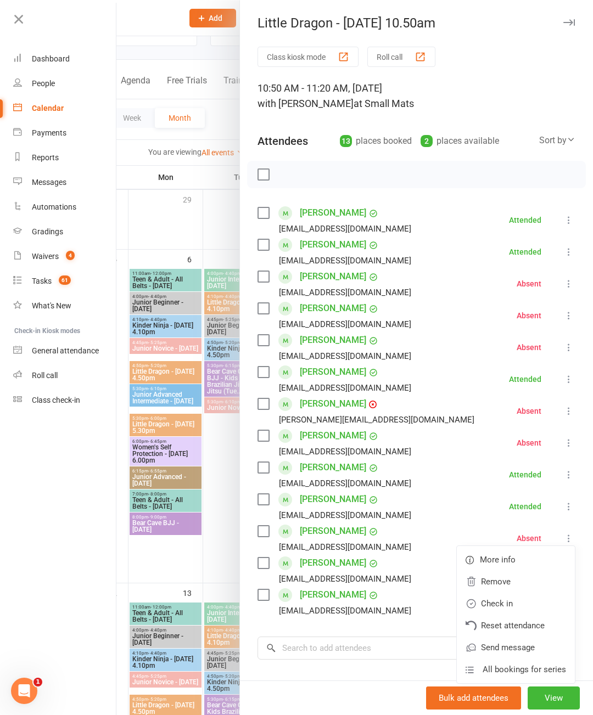
click at [506, 602] on link "Check in" at bounding box center [516, 604] width 118 height 22
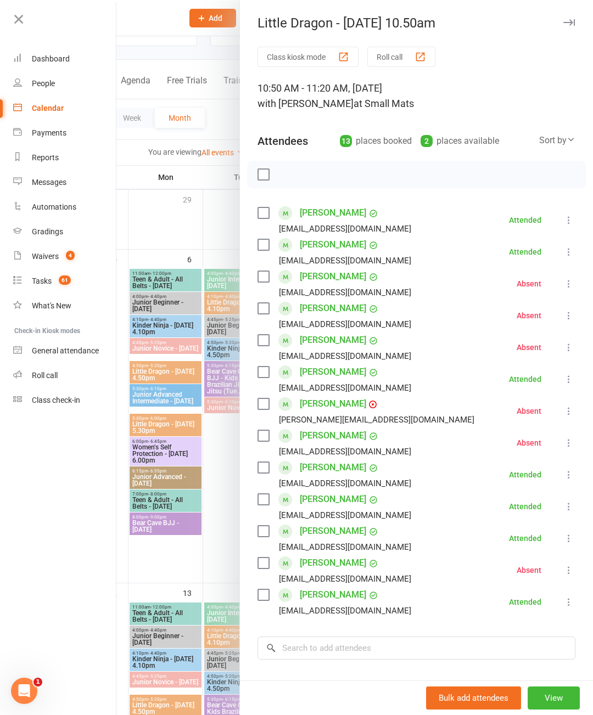
click at [168, 564] on div at bounding box center [354, 357] width 477 height 715
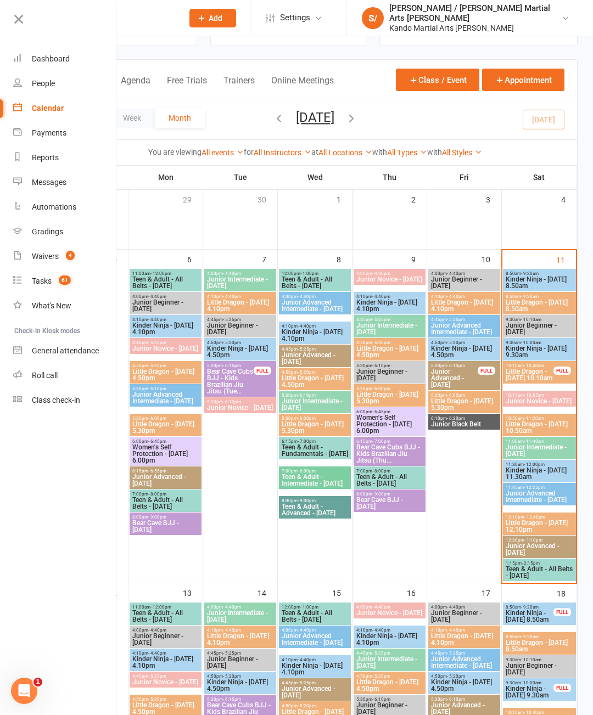
click at [546, 469] on span "Kinder Ninja - [DATE] 11.30am" at bounding box center [539, 473] width 69 height 13
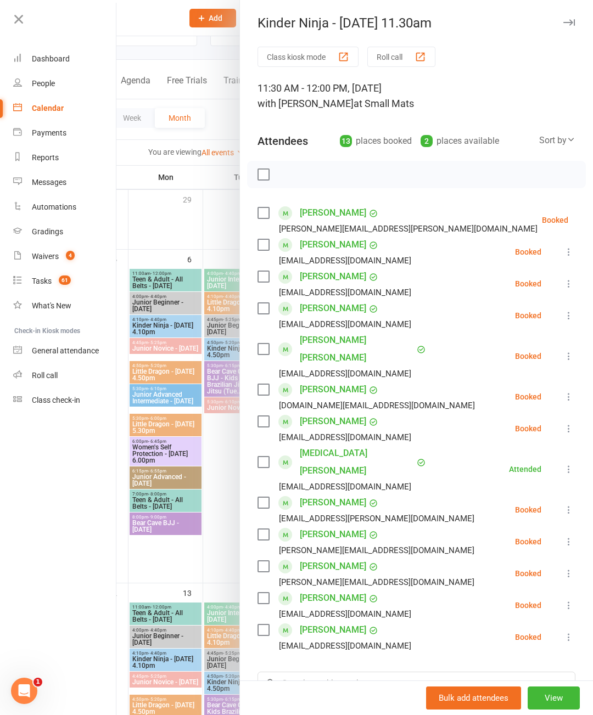
click at [589, 214] on button at bounding box center [595, 220] width 13 height 13
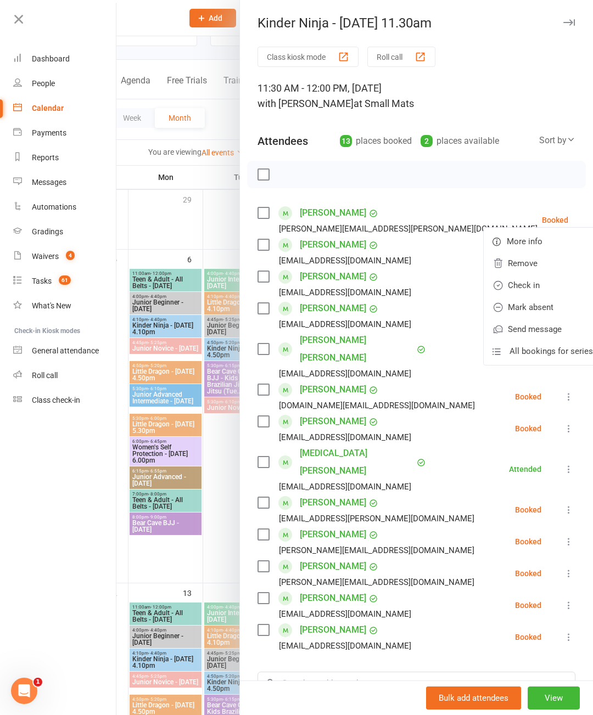
click at [513, 285] on link "Check in" at bounding box center [543, 285] width 118 height 22
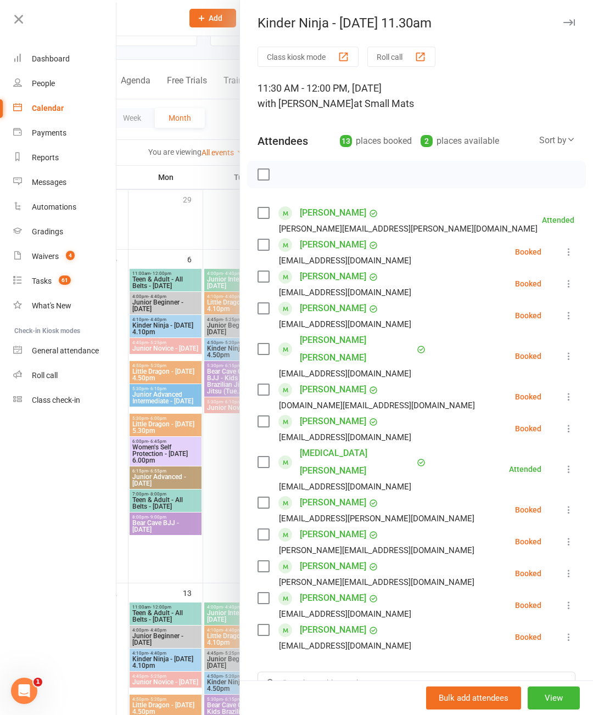
click at [573, 590] on li "[PERSON_NAME] [EMAIL_ADDRESS][DOMAIN_NAME] Booked More info Remove Check in Mar…" at bounding box center [416, 606] width 318 height 32
click at [571, 600] on icon at bounding box center [568, 605] width 11 height 11
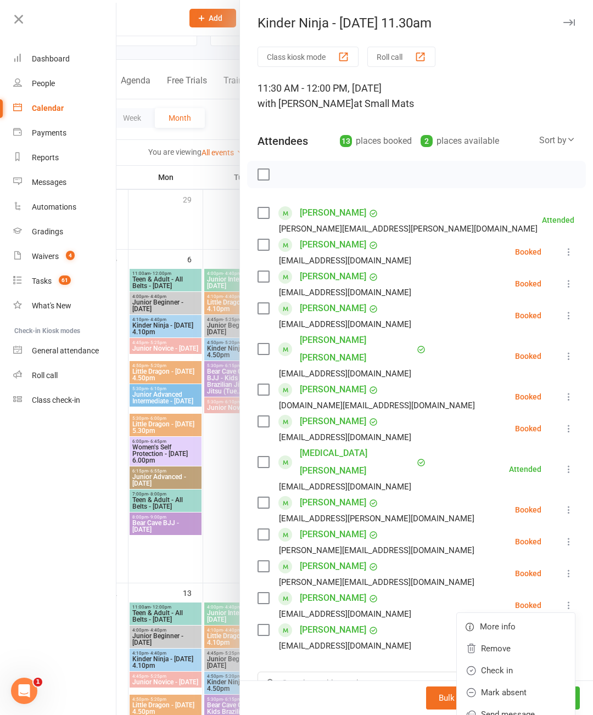
click at [507, 660] on link "Check in" at bounding box center [516, 671] width 118 height 22
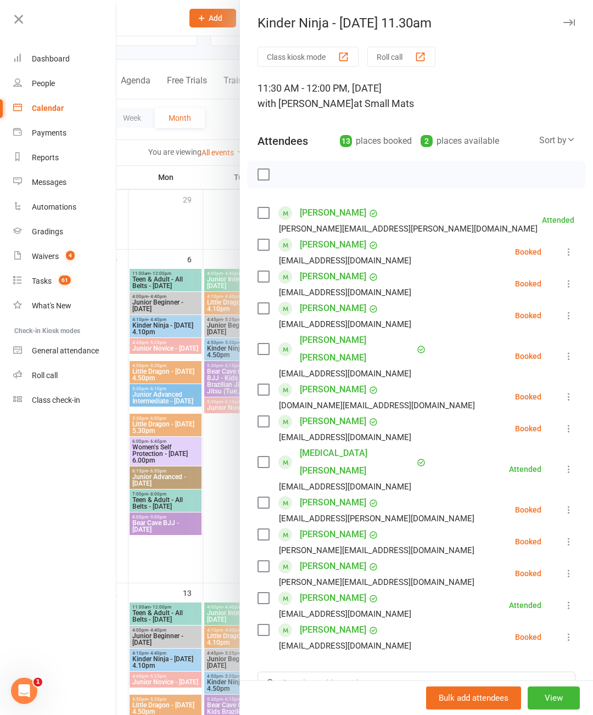
click at [569, 422] on button at bounding box center [568, 428] width 13 height 13
click at [505, 483] on link "Check in" at bounding box center [516, 494] width 118 height 22
click at [569, 284] on icon at bounding box center [568, 283] width 11 height 11
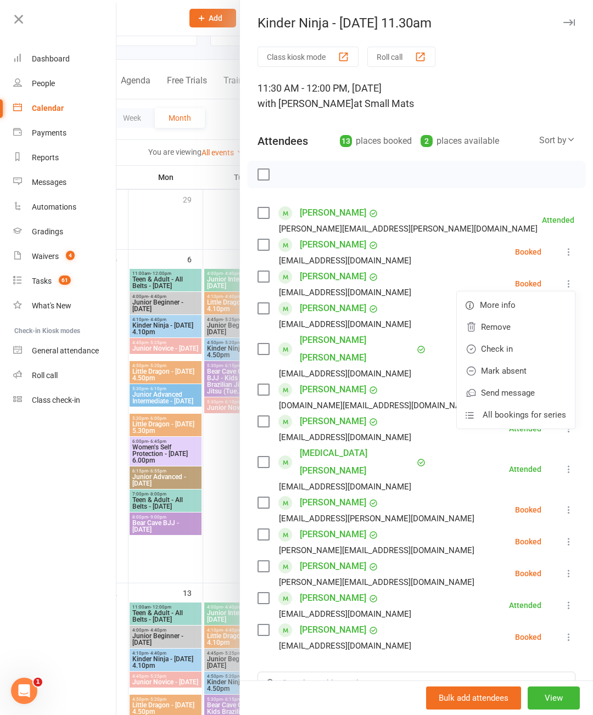
click at [510, 347] on link "Check in" at bounding box center [516, 349] width 118 height 22
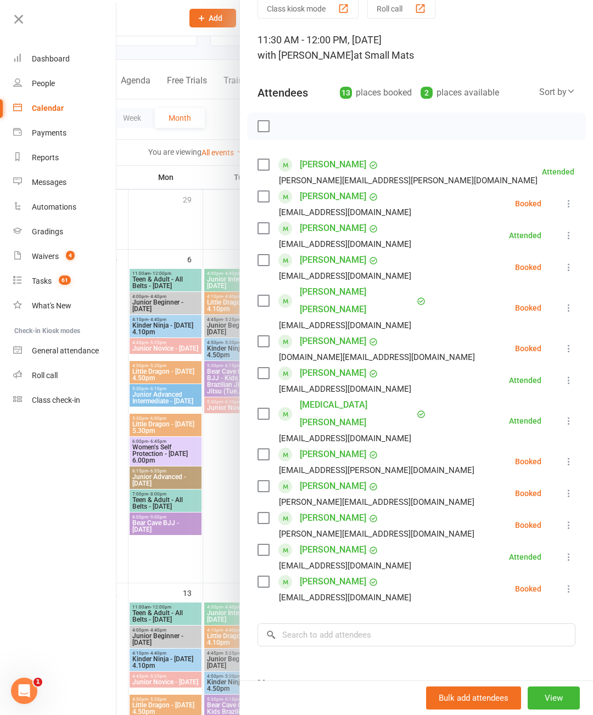
scroll to position [51, 0]
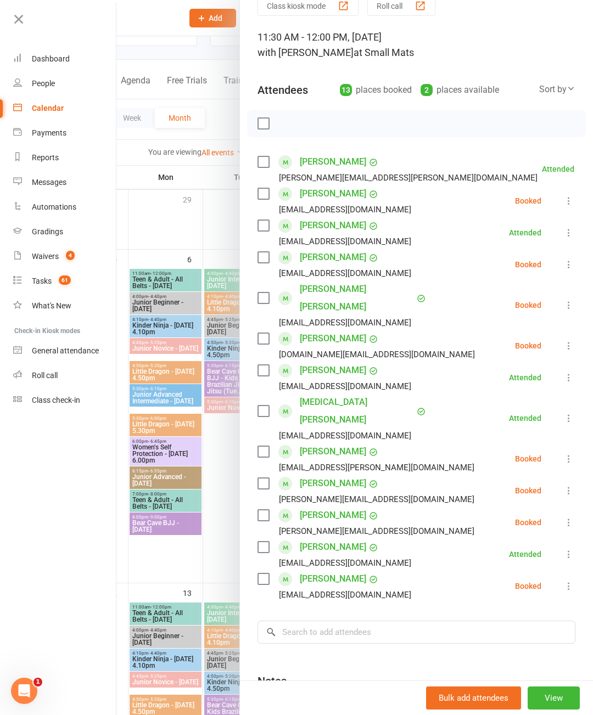
click at [547, 507] on li "[PERSON_NAME] [PERSON_NAME][EMAIL_ADDRESS][DOMAIN_NAME] Booked More info Remove…" at bounding box center [416, 523] width 318 height 32
